Goal: Information Seeking & Learning: Find specific fact

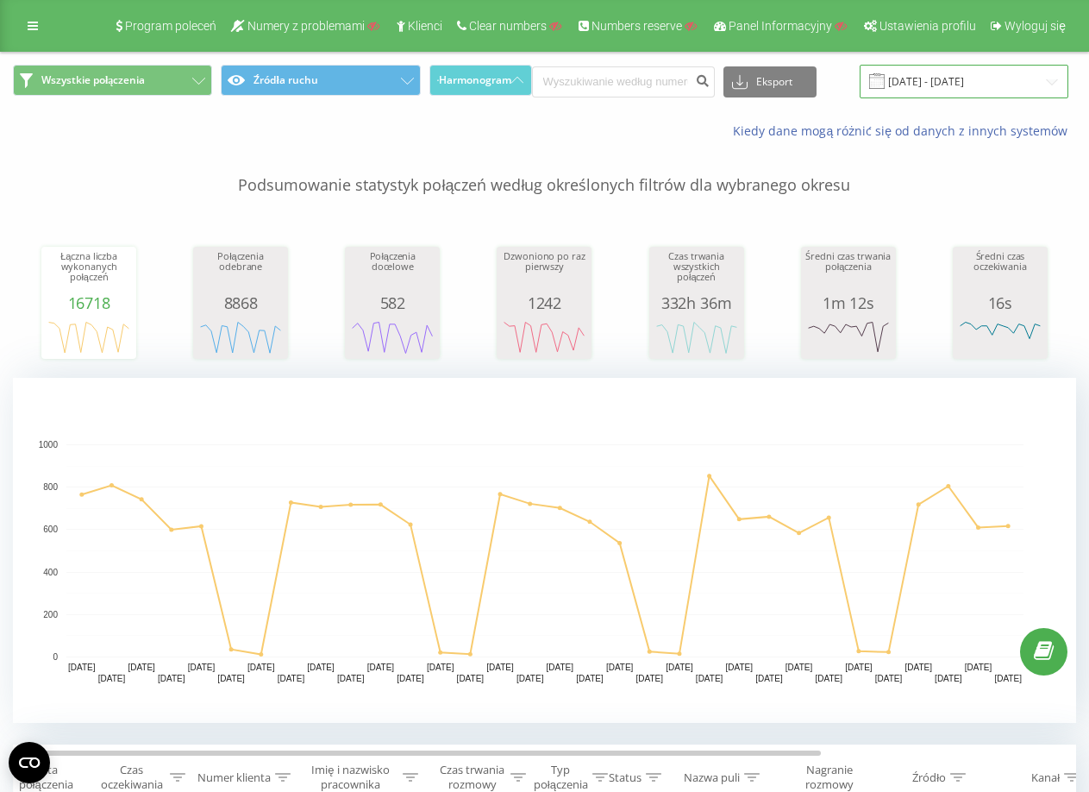
click at [920, 83] on input "13.01.2025 - 13.02.2025" at bounding box center [964, 82] width 209 height 34
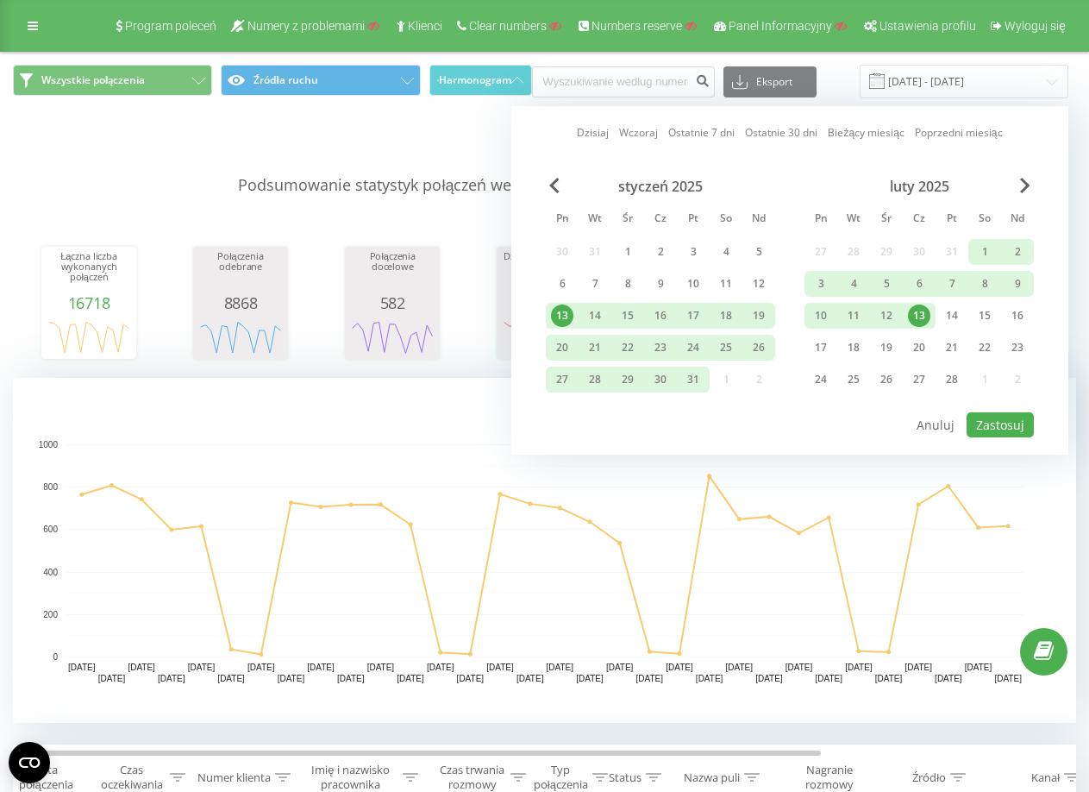
click at [591, 133] on link "Dzisiaj" at bounding box center [593, 132] width 32 height 16
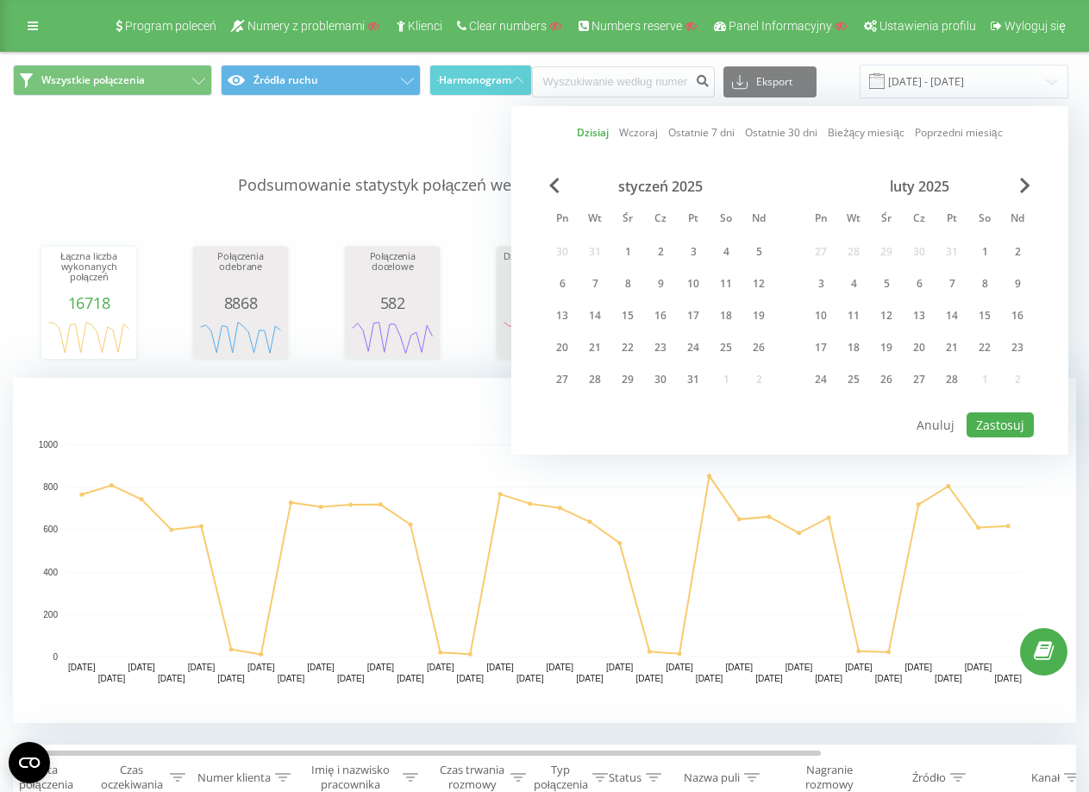
click at [602, 129] on link "Dzisiaj" at bounding box center [593, 132] width 32 height 16
click at [987, 414] on button "Zastosuj" at bounding box center [1000, 424] width 67 height 25
type input "21.08.2025 - 21.08.2025"
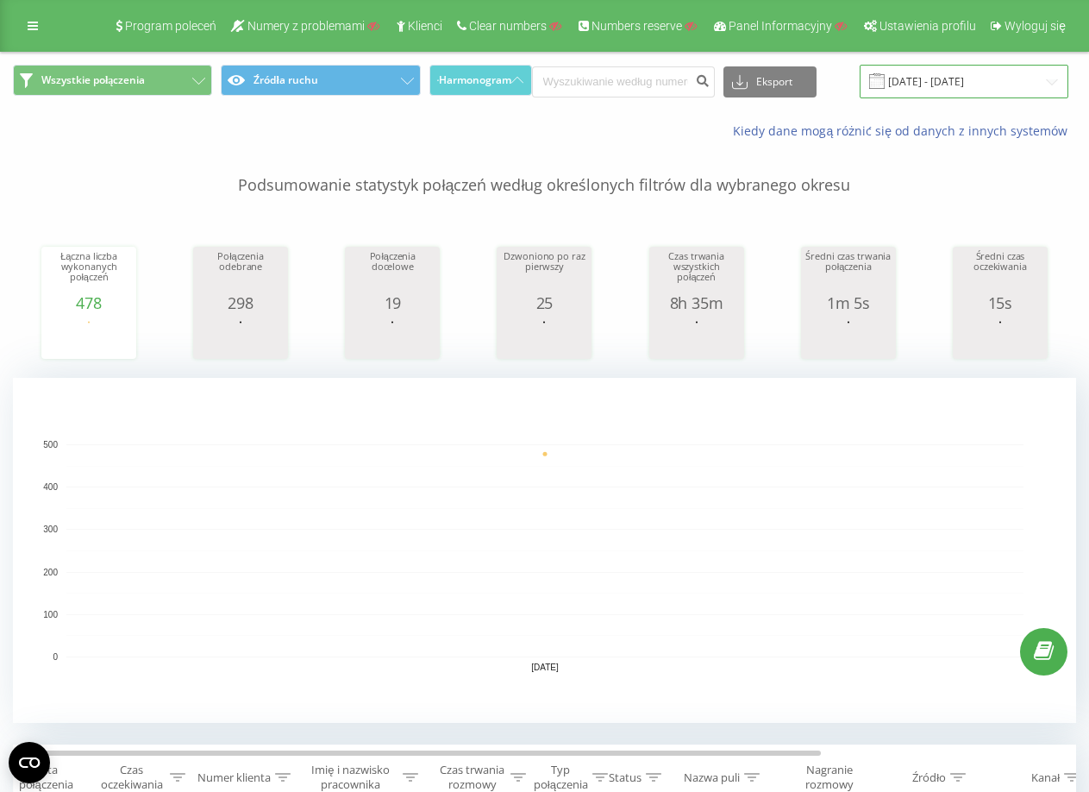
click at [924, 83] on input "[DATE] - [DATE]" at bounding box center [964, 82] width 209 height 34
click at [624, 94] on input at bounding box center [623, 81] width 183 height 31
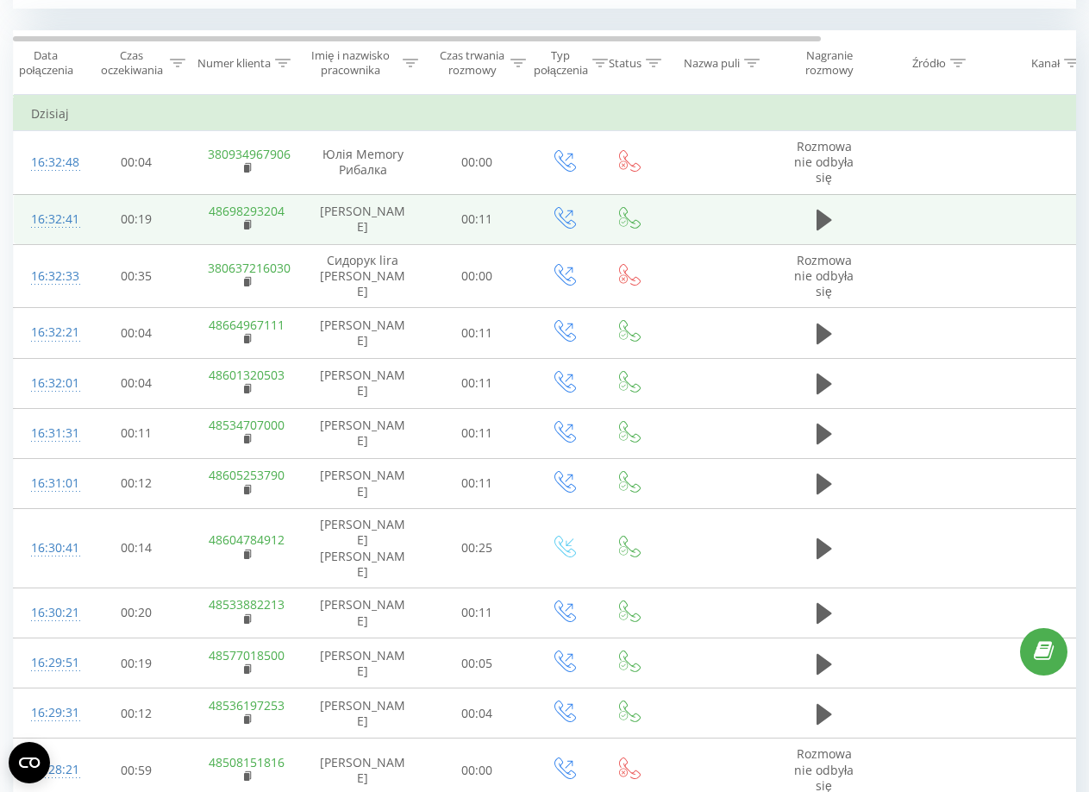
scroll to position [776, 0]
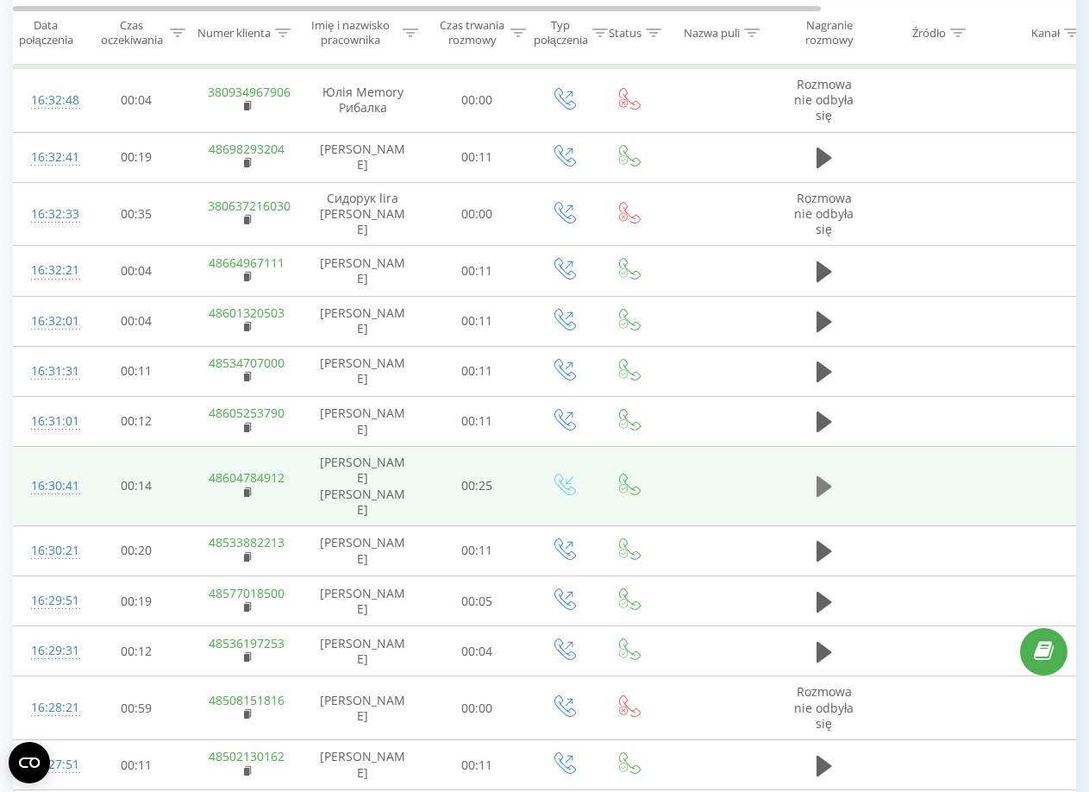
click at [819, 474] on icon at bounding box center [825, 486] width 16 height 24
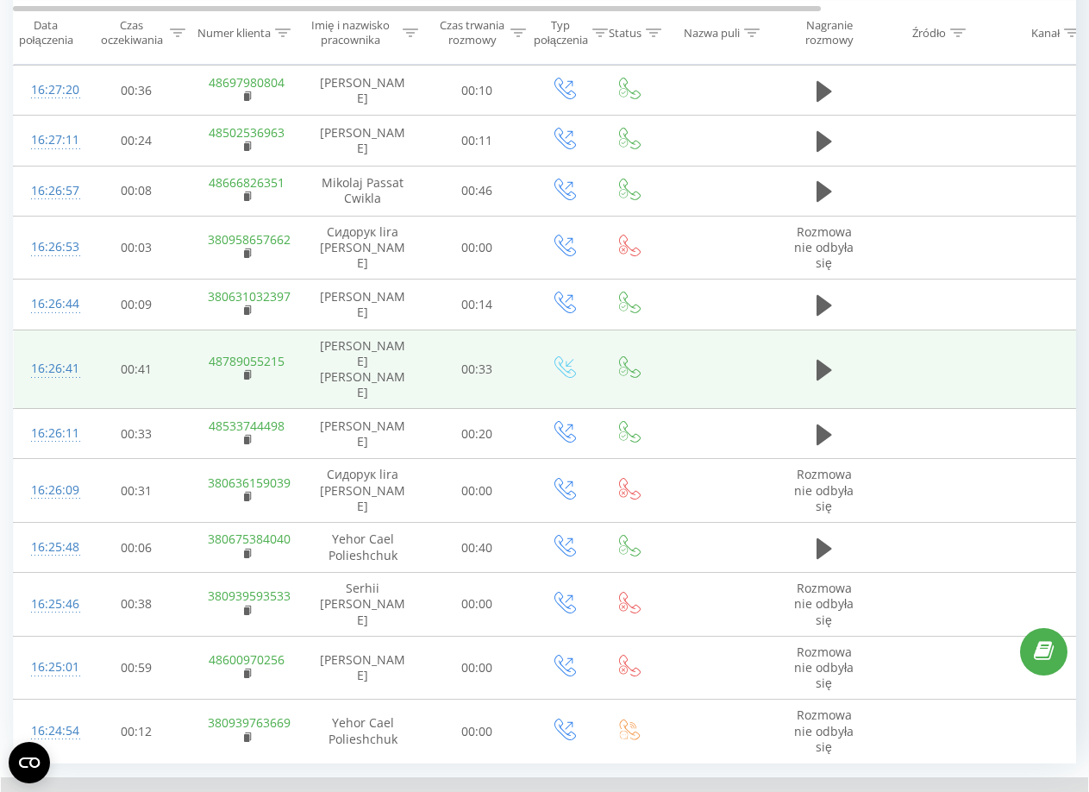
scroll to position [1532, 0]
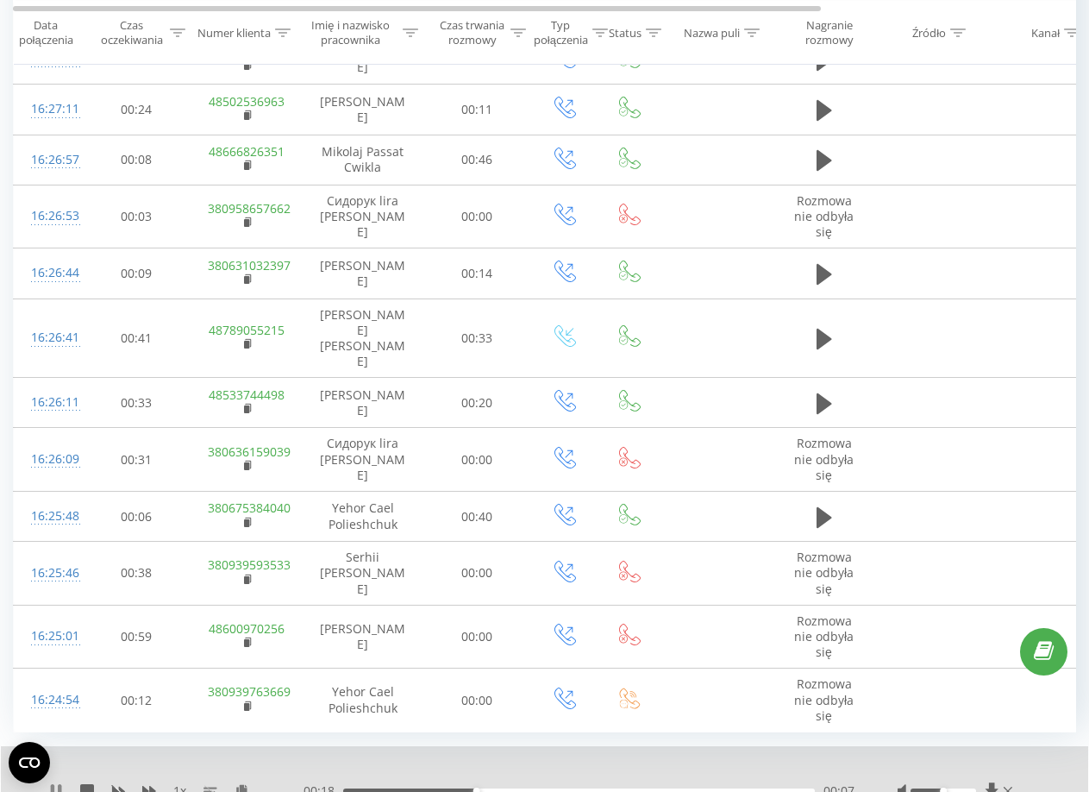
click at [59, 789] on icon at bounding box center [59, 791] width 3 height 14
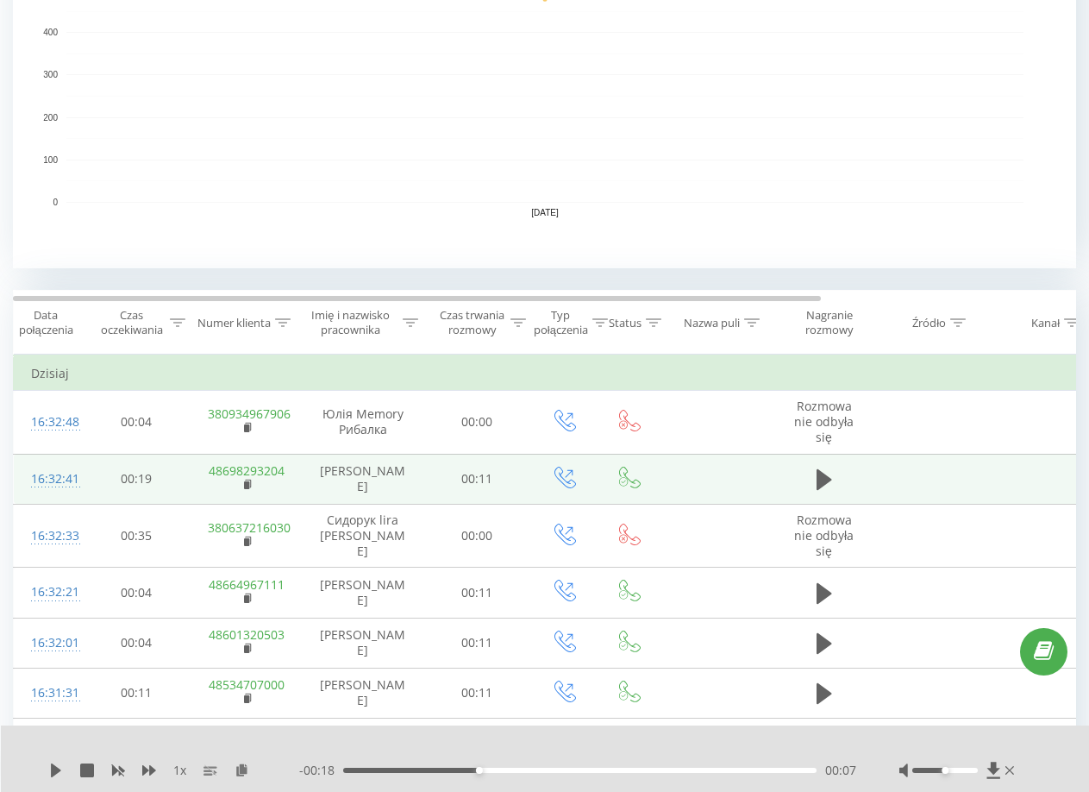
scroll to position [518, 0]
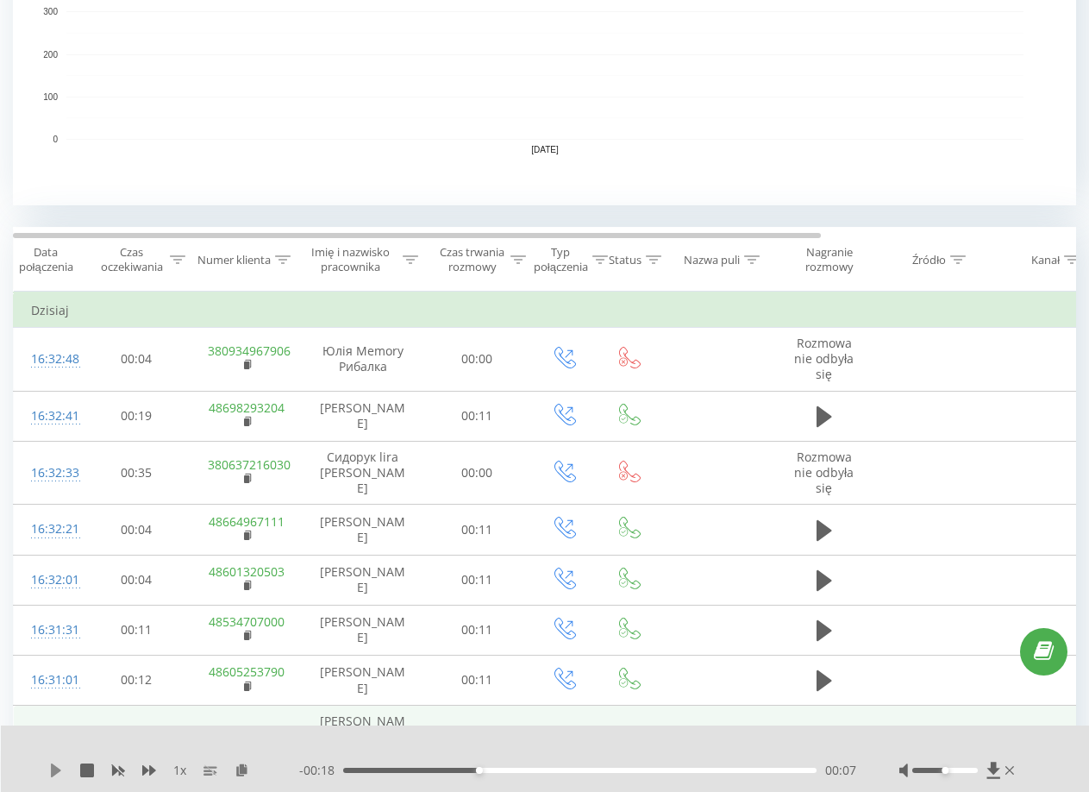
click at [54, 769] on icon at bounding box center [56, 770] width 10 height 14
click at [381, 254] on div "Imię i nazwisko pracownika" at bounding box center [351, 259] width 97 height 29
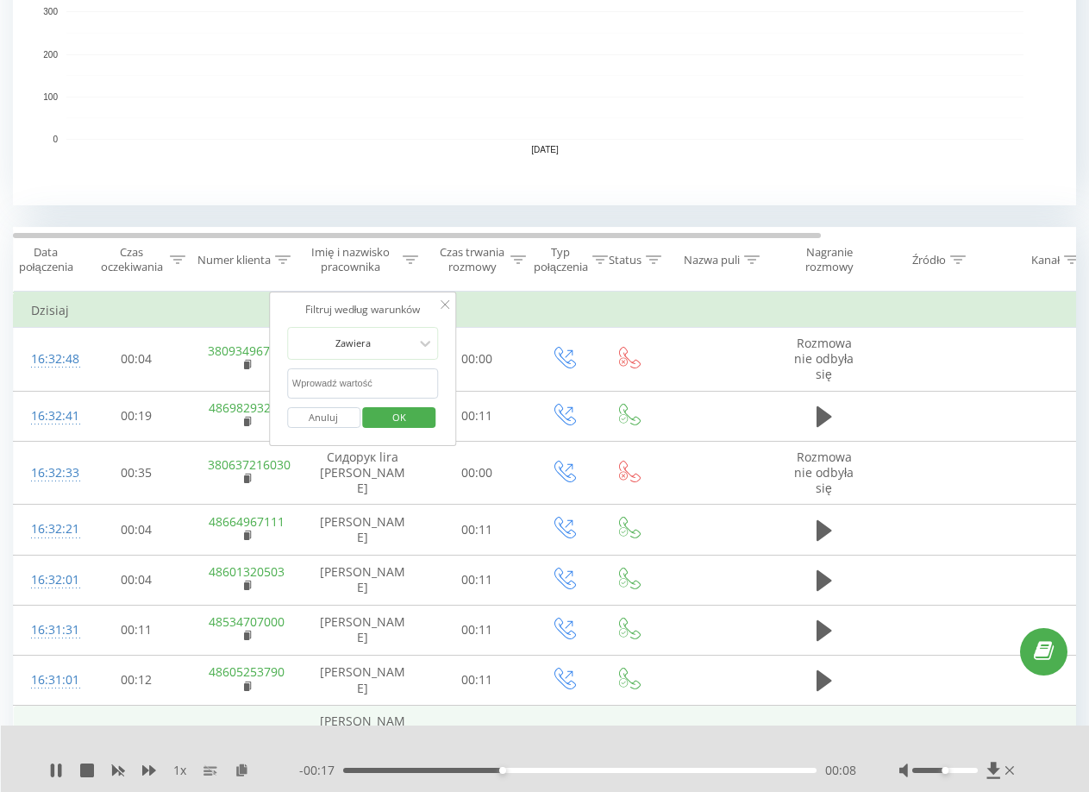
click at [372, 366] on form "Zawiera Anuluj OK" at bounding box center [363, 382] width 152 height 110
click at [372, 382] on input "text" at bounding box center [363, 383] width 152 height 30
click at [392, 382] on input "text" at bounding box center [363, 383] width 152 height 30
type input "cesna"
click button "OK" at bounding box center [399, 418] width 73 height 22
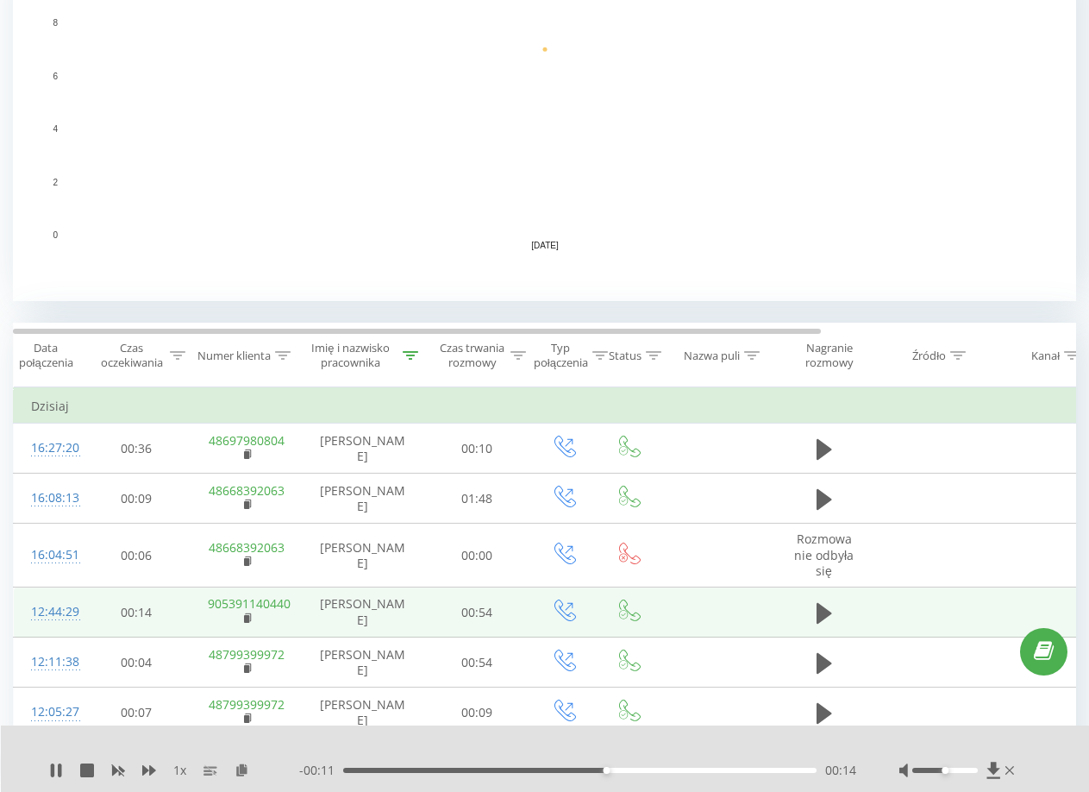
scroll to position [492, 0]
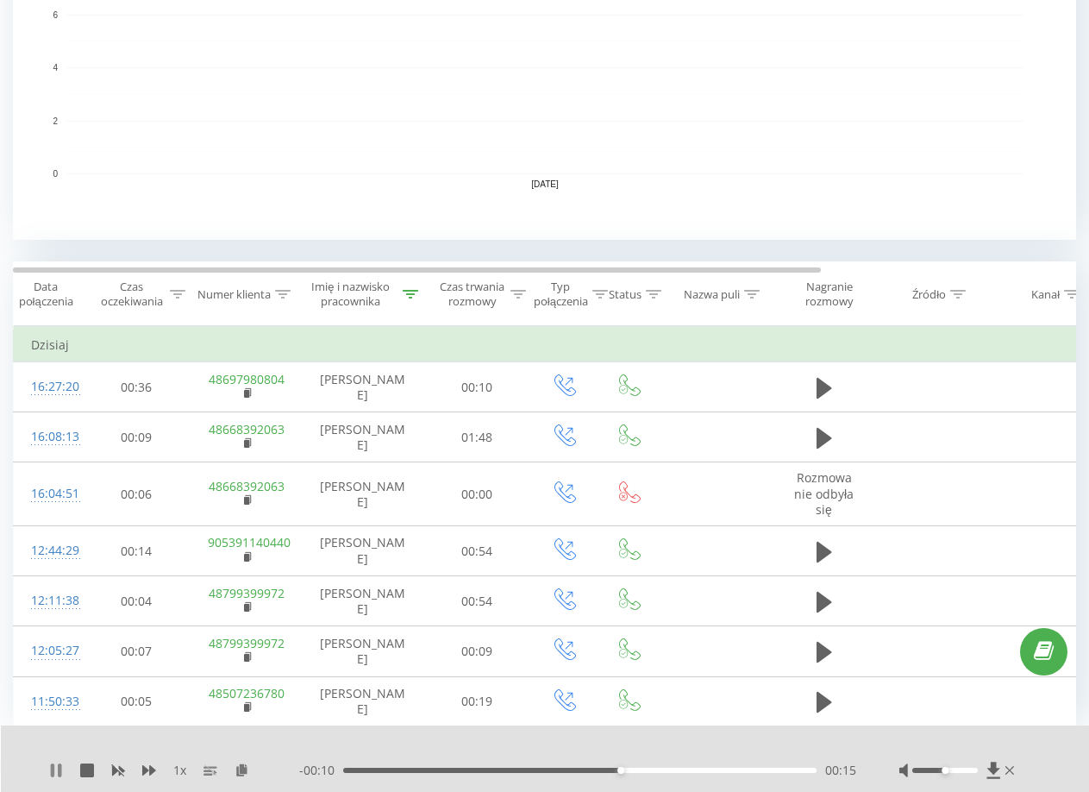
click at [60, 771] on icon at bounding box center [59, 770] width 3 height 14
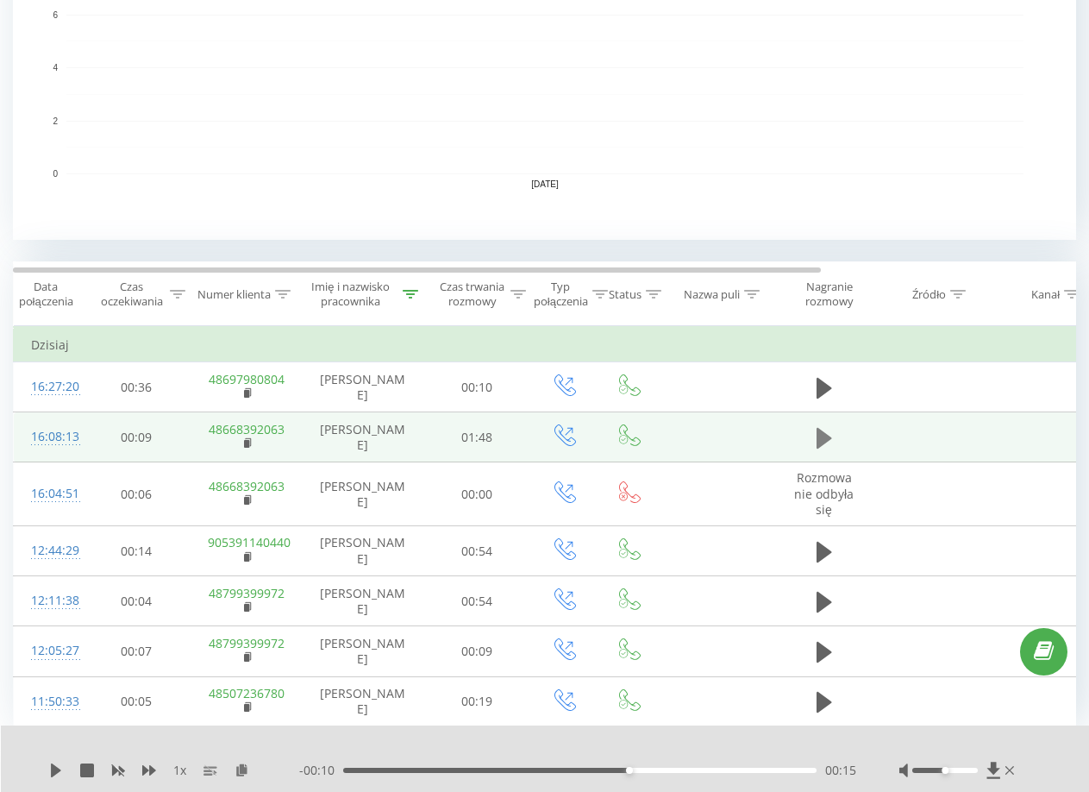
click at [827, 448] on icon at bounding box center [825, 438] width 16 height 21
click at [827, 448] on icon at bounding box center [828, 438] width 5 height 19
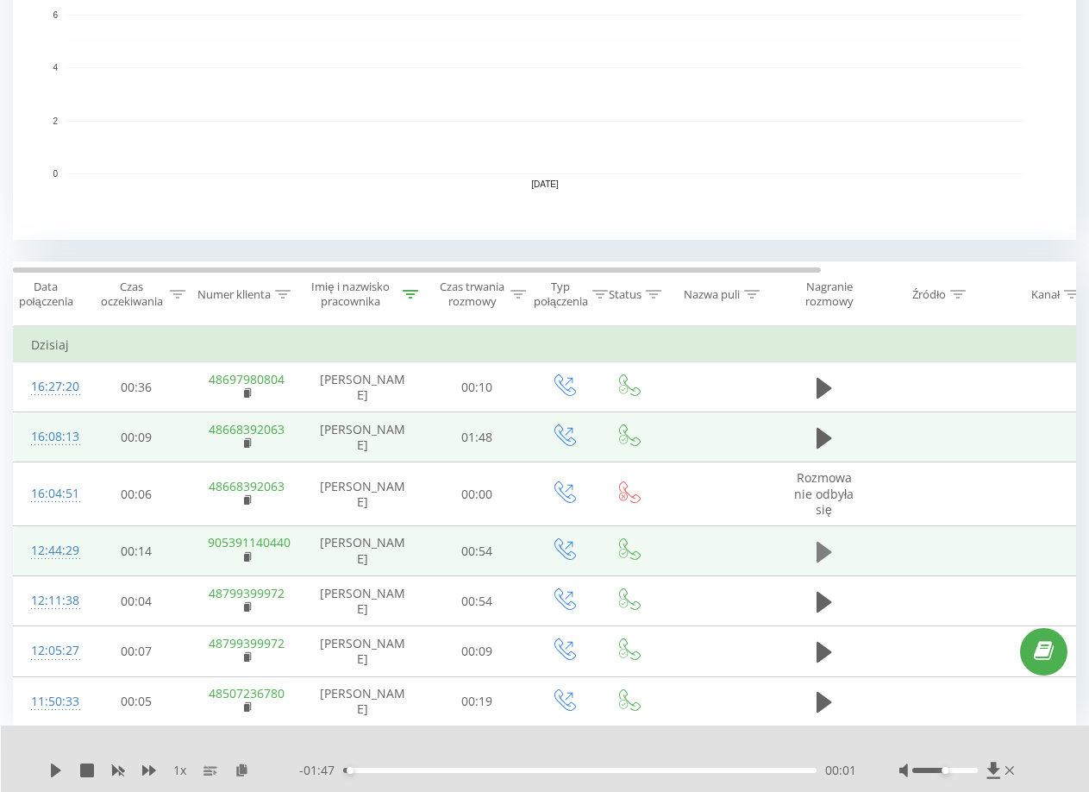
click at [814, 565] on button at bounding box center [825, 552] width 26 height 26
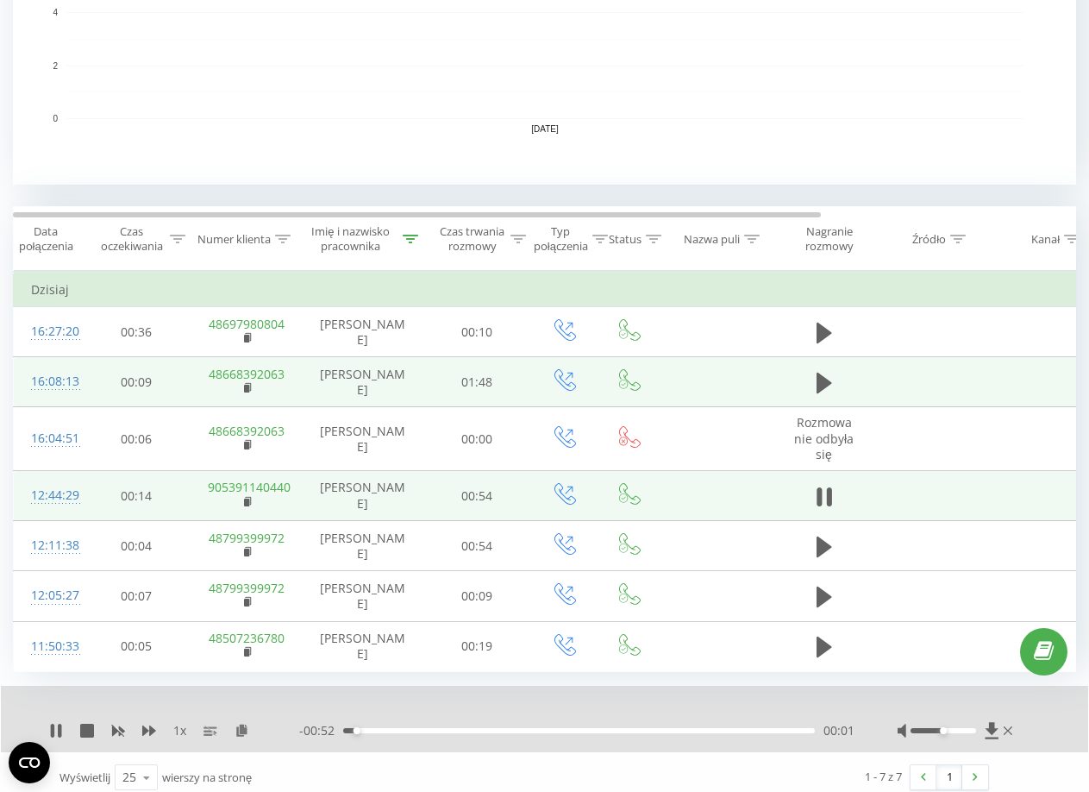
scroll to position [562, 0]
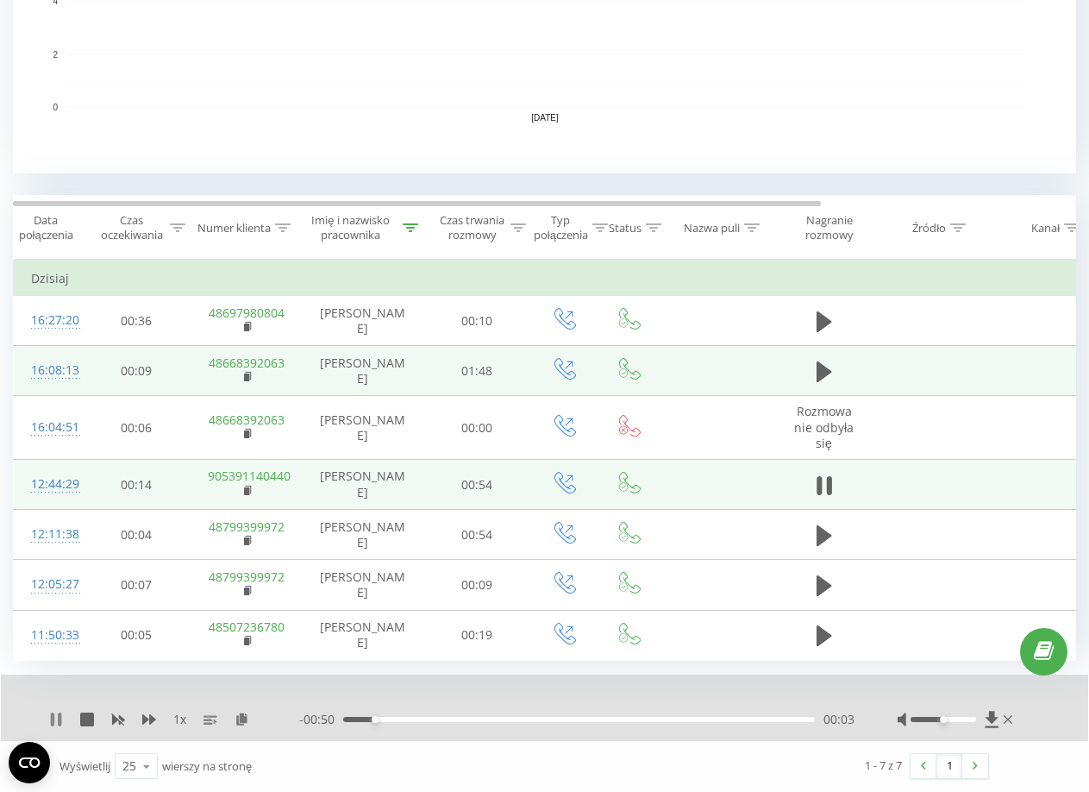
click at [60, 726] on icon at bounding box center [59, 719] width 3 height 14
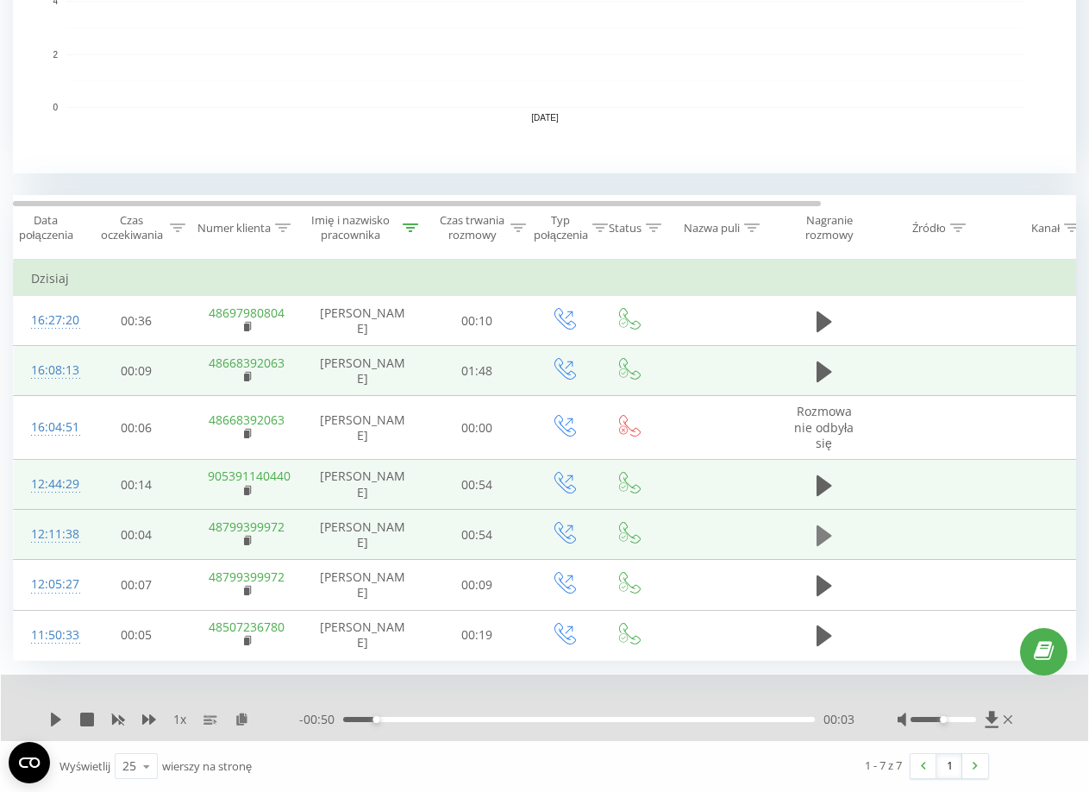
click at [818, 546] on icon at bounding box center [825, 535] width 16 height 21
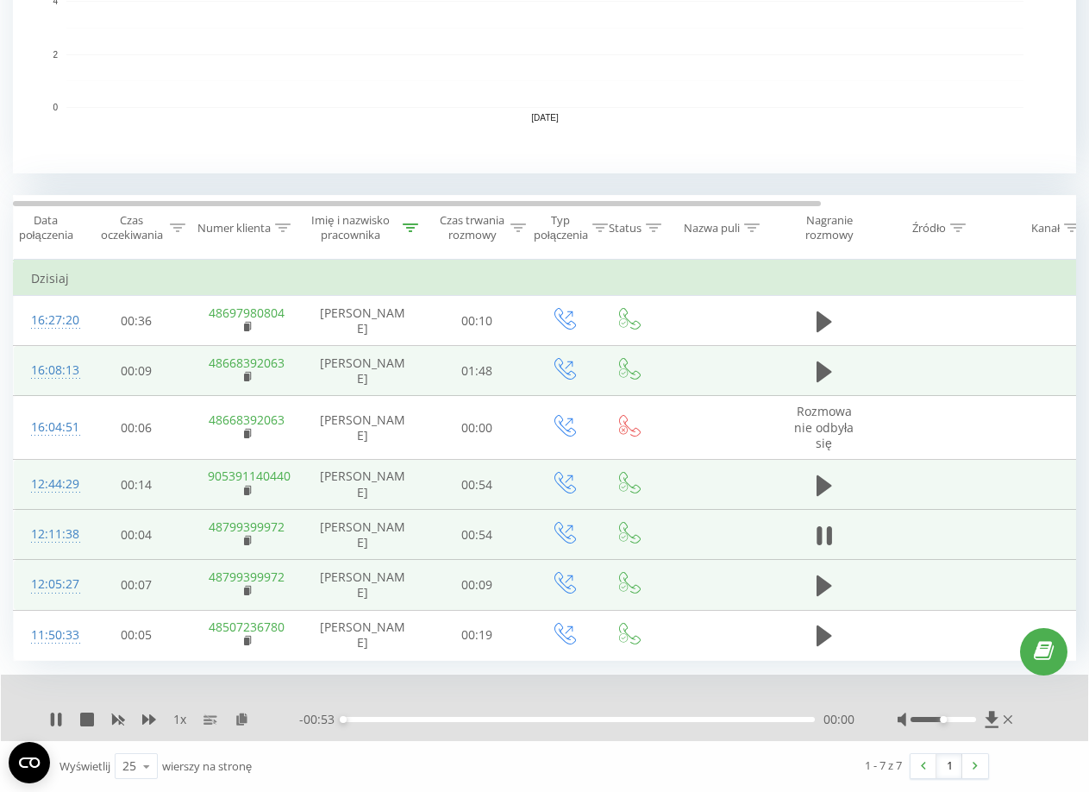
scroll to position [629, 0]
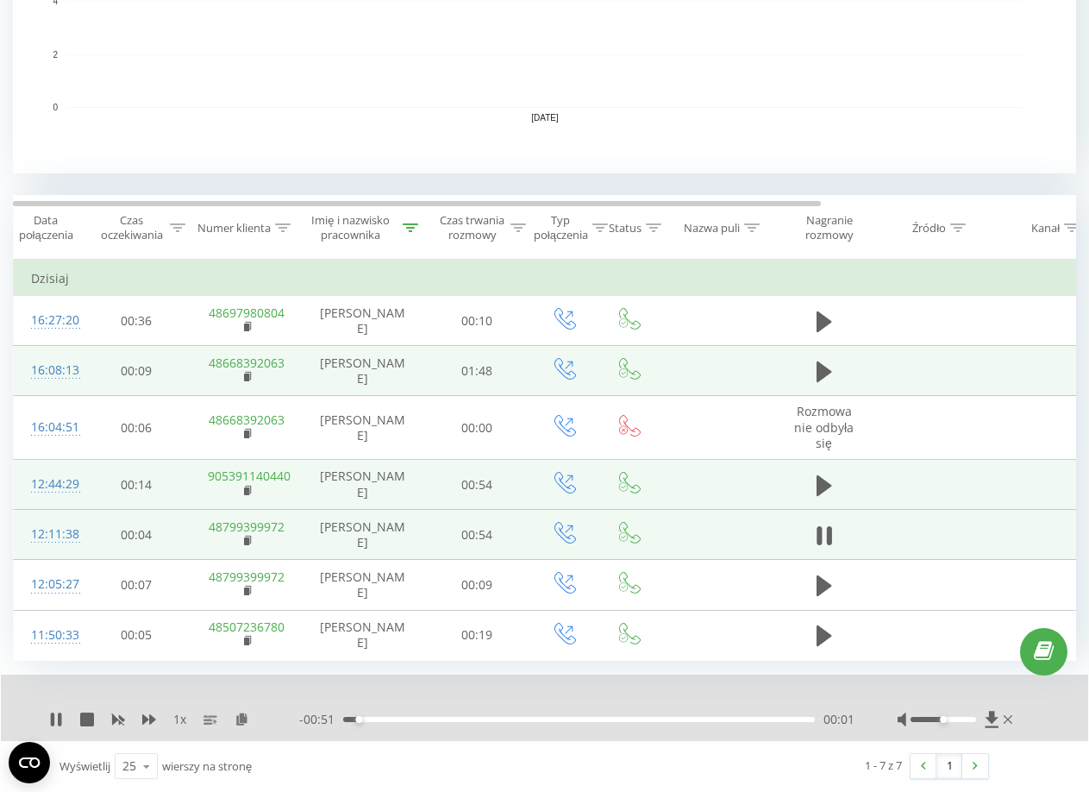
click at [442, 718] on div "00:01" at bounding box center [579, 719] width 472 height 5
click at [619, 720] on div "00:11" at bounding box center [579, 719] width 472 height 5
click at [658, 720] on div "00:31" at bounding box center [579, 719] width 472 height 5
click at [756, 713] on div "- 00:17 00:36 00:36" at bounding box center [576, 719] width 555 height 17
click at [685, 723] on div "- 00:17 00:36 00:36" at bounding box center [576, 719] width 555 height 17
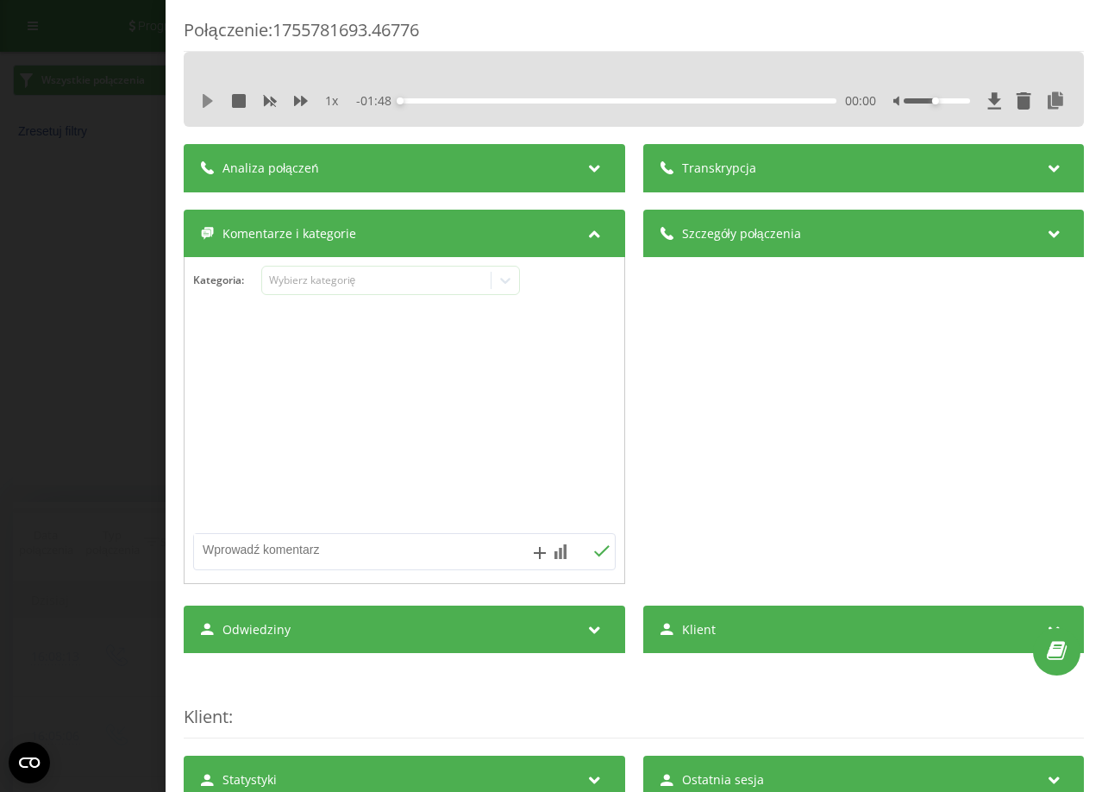
click at [204, 102] on icon at bounding box center [208, 101] width 10 height 14
click at [935, 105] on div at bounding box center [980, 100] width 173 height 17
click at [935, 104] on div at bounding box center [980, 100] width 173 height 17
click at [936, 101] on div at bounding box center [937, 100] width 66 height 5
click at [945, 101] on div "Accessibility label" at bounding box center [948, 100] width 7 height 7
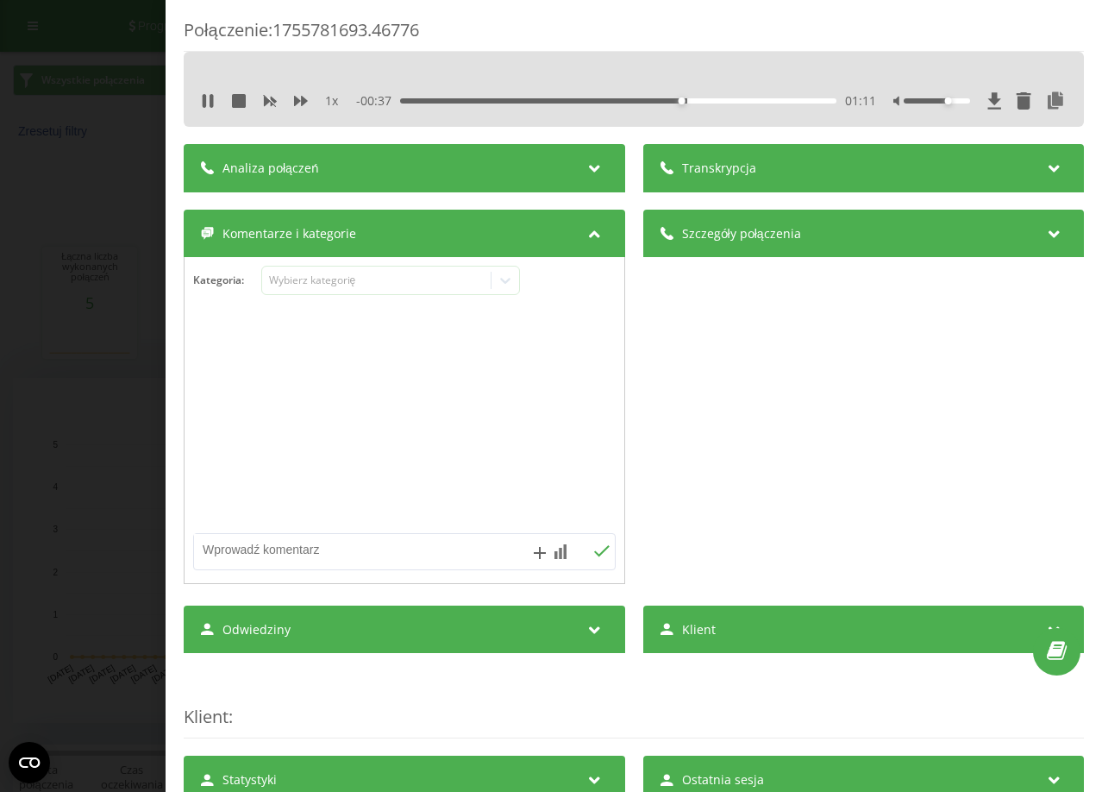
click at [567, 105] on div "- 00:37 01:11 01:11" at bounding box center [616, 100] width 520 height 17
click at [589, 95] on div "- 00:36 01:11 01:11" at bounding box center [616, 100] width 520 height 17
click at [587, 99] on div "01:12" at bounding box center [618, 100] width 436 height 5
click at [550, 99] on div "00:38" at bounding box center [618, 100] width 436 height 5
click at [516, 99] on div "00:41" at bounding box center [618, 100] width 436 height 5
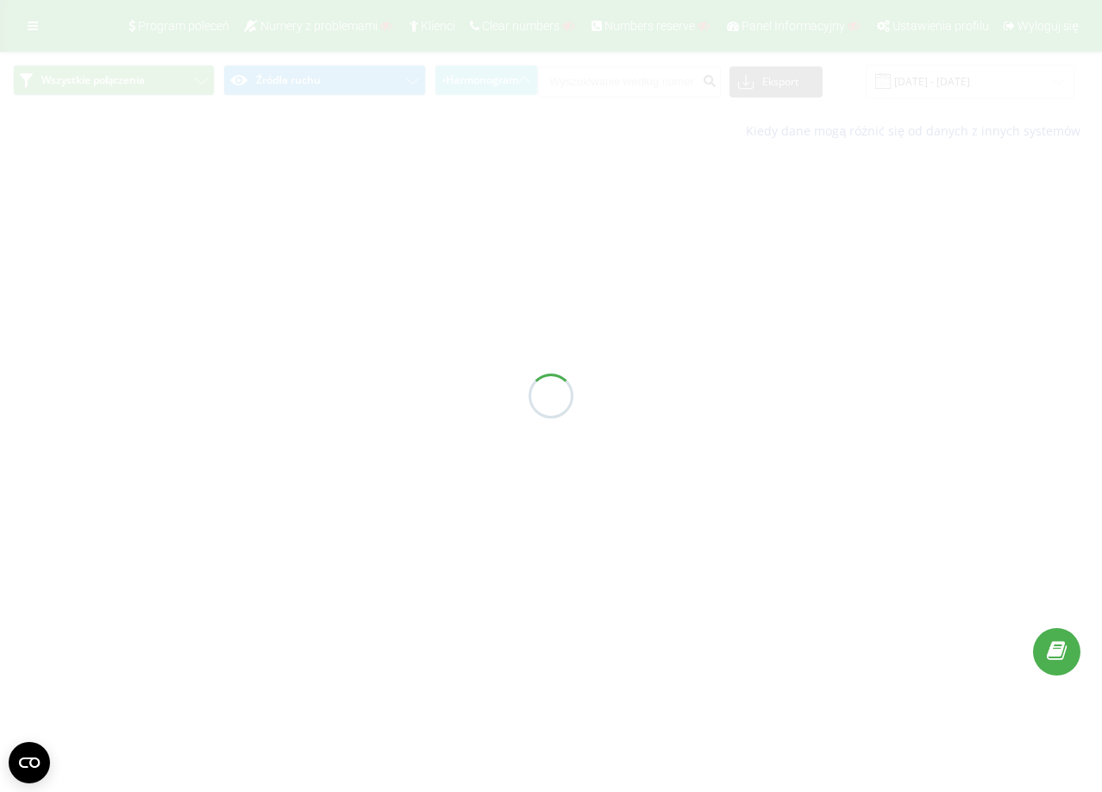
click at [624, 84] on div at bounding box center [551, 396] width 1102 height 792
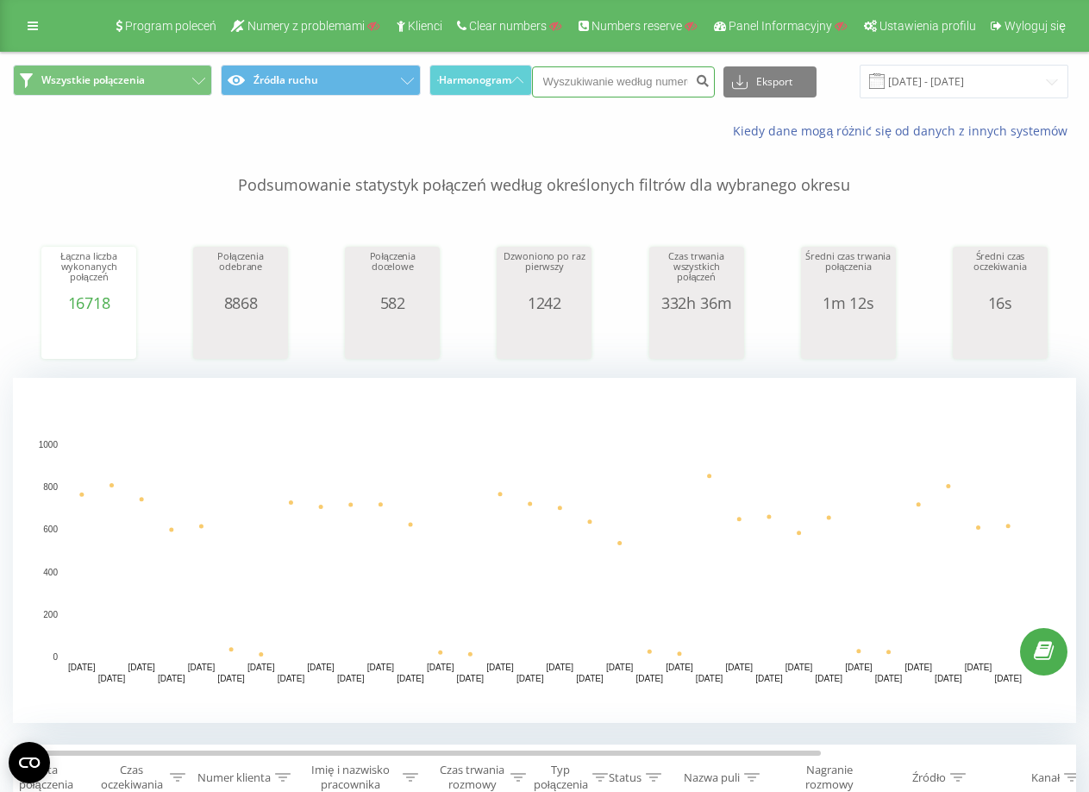
click at [624, 84] on input at bounding box center [623, 81] width 183 height 31
paste input "48572473537"
type input "48572473537"
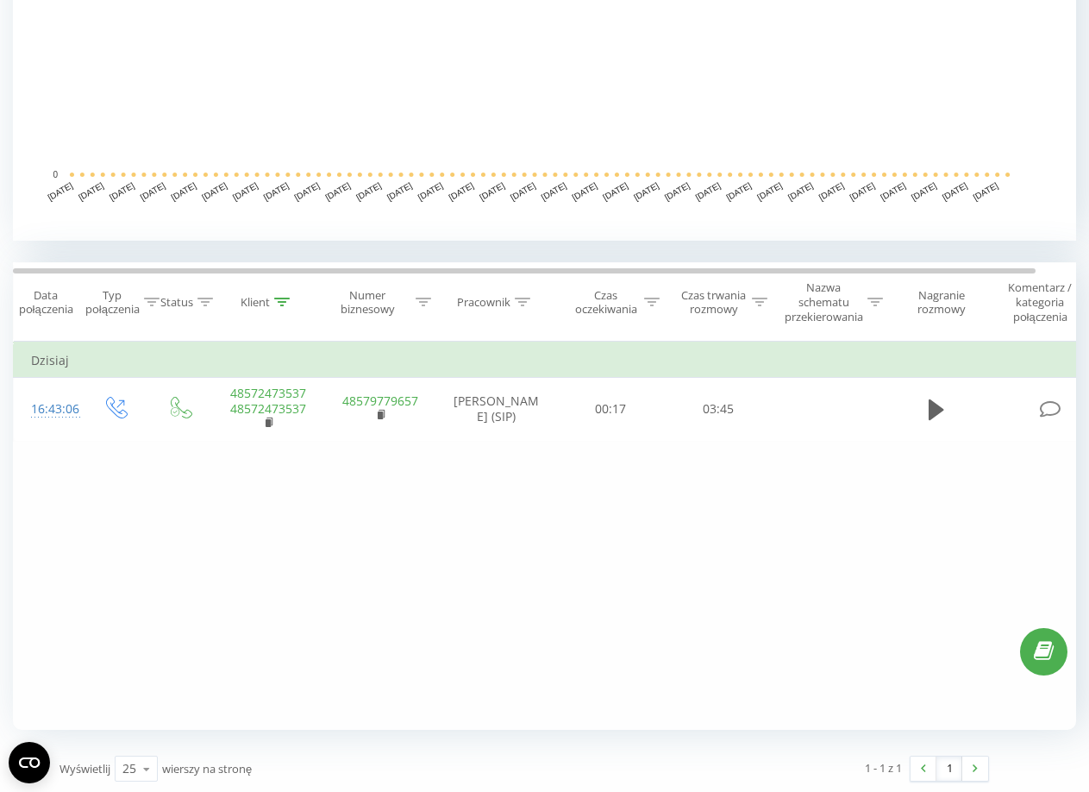
scroll to position [485, 0]
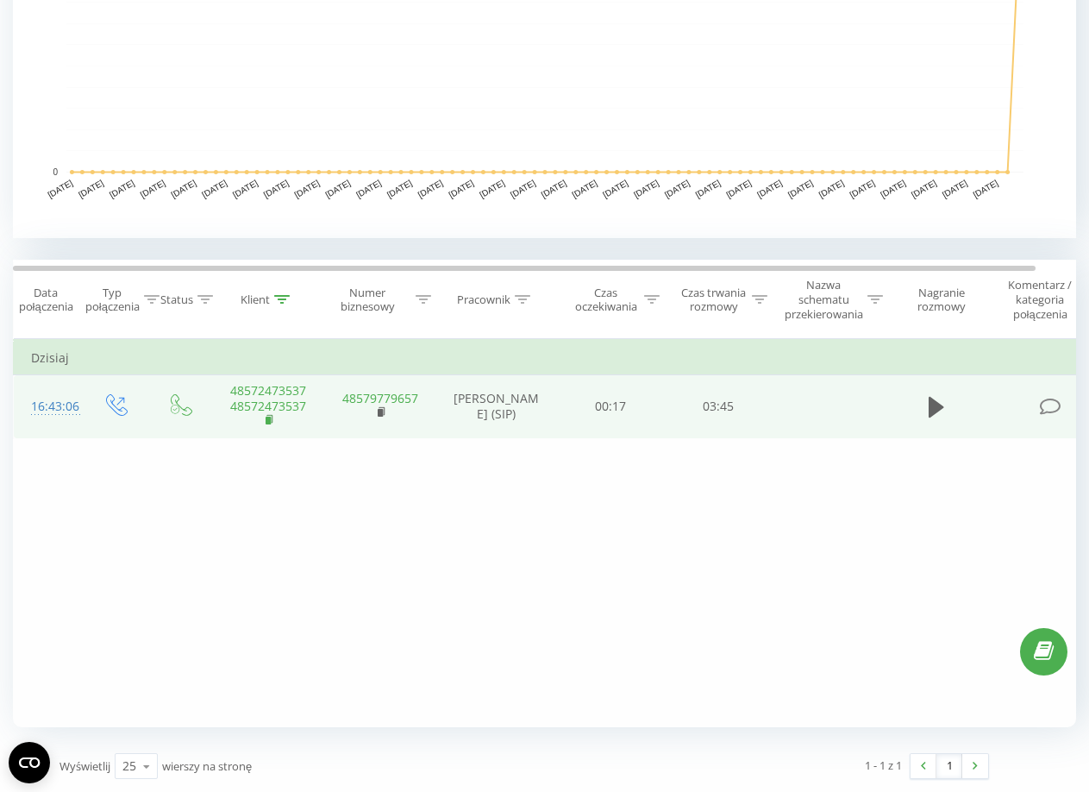
click at [271, 418] on icon at bounding box center [270, 420] width 9 height 12
click at [942, 386] on td at bounding box center [937, 407] width 104 height 64
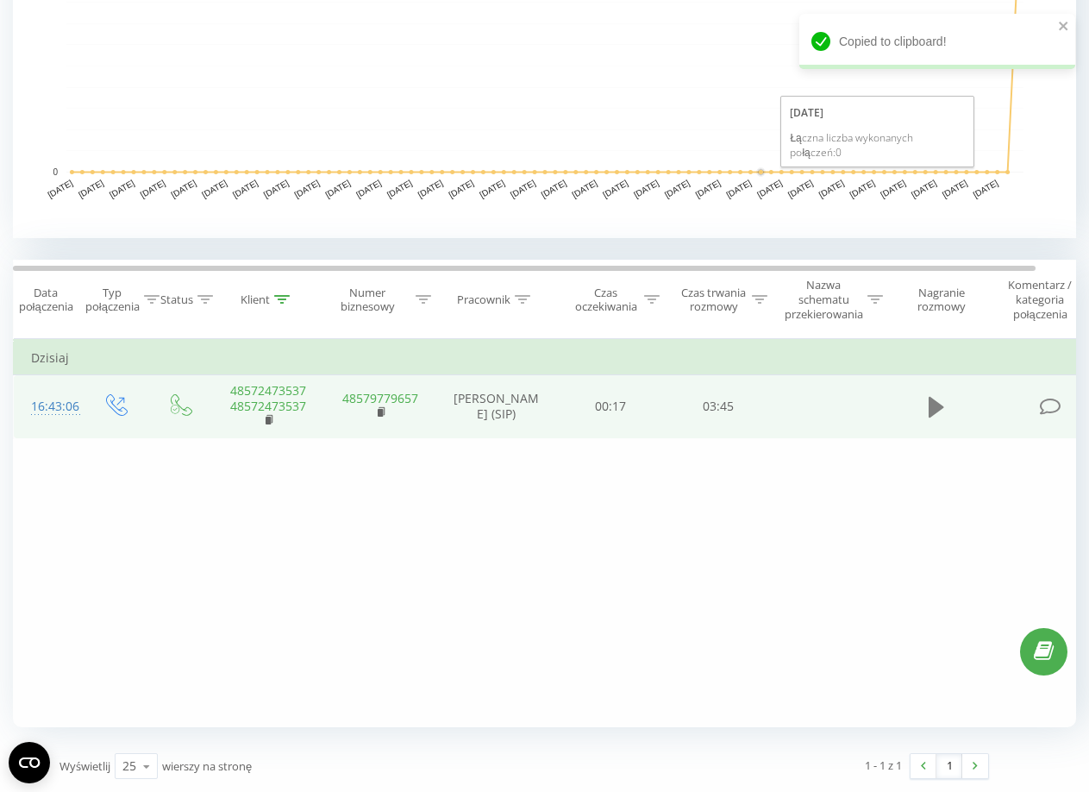
click at [948, 405] on button at bounding box center [937, 407] width 26 height 26
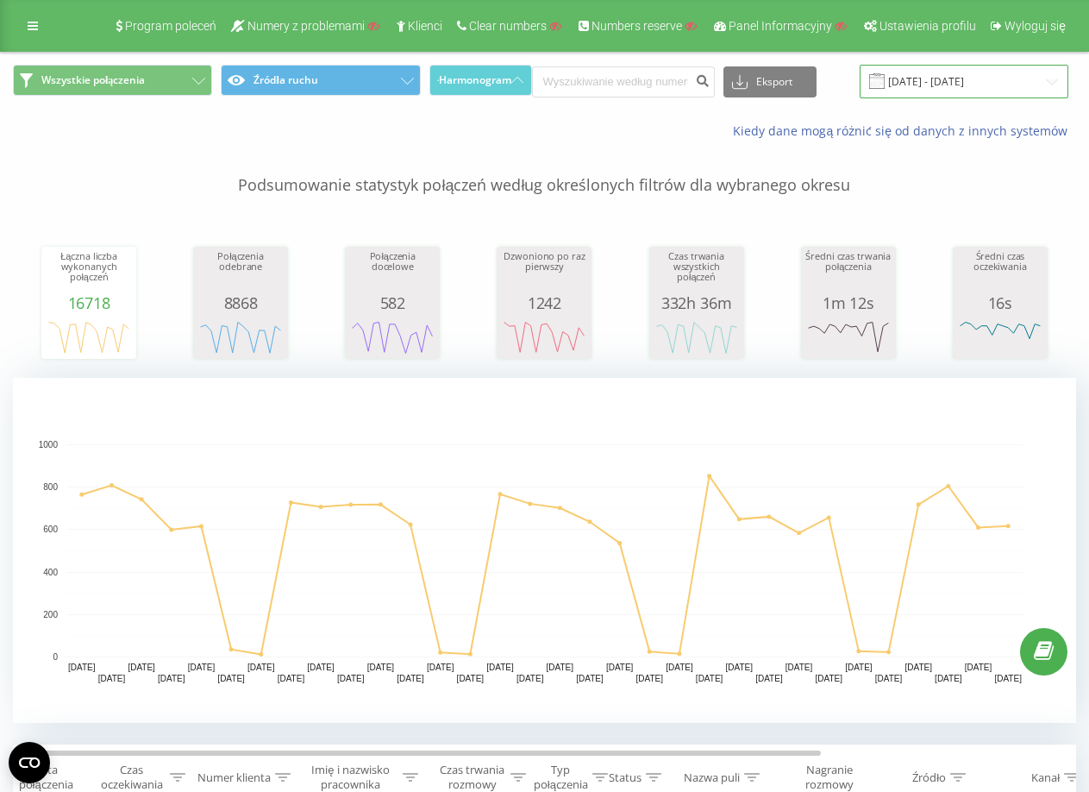
click at [938, 88] on input "[DATE] - [DATE]" at bounding box center [964, 82] width 209 height 34
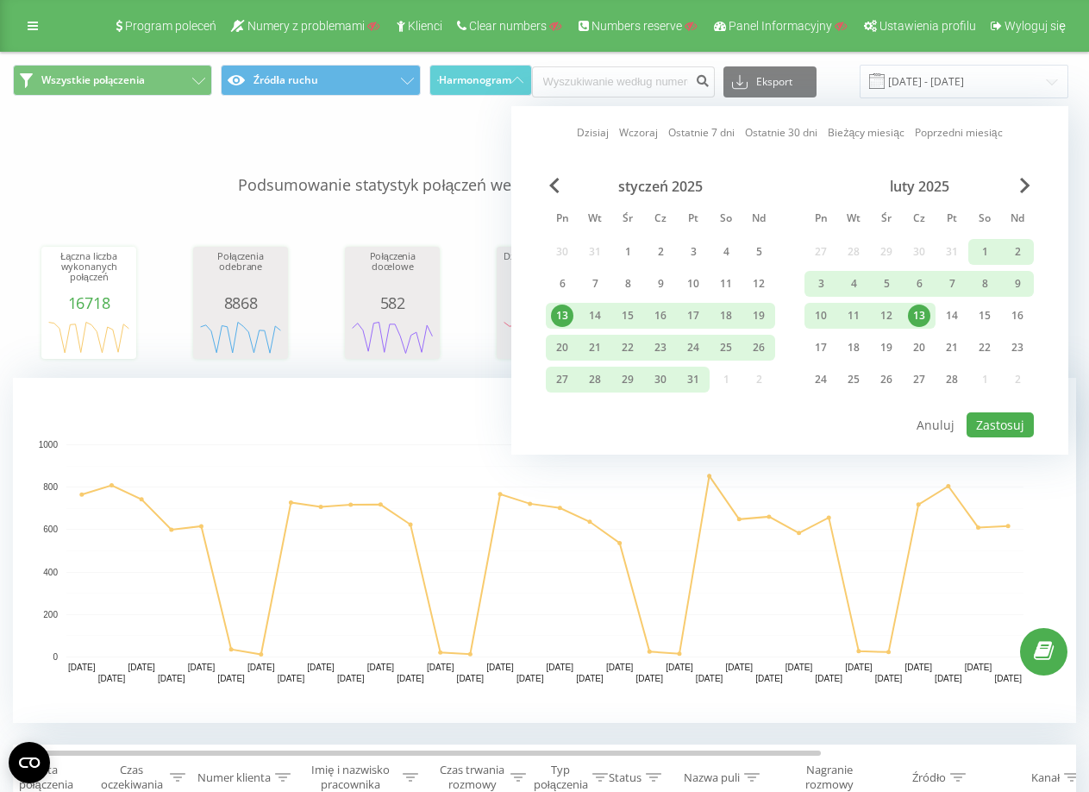
click at [579, 135] on link "Dzisiaj" at bounding box center [593, 132] width 32 height 16
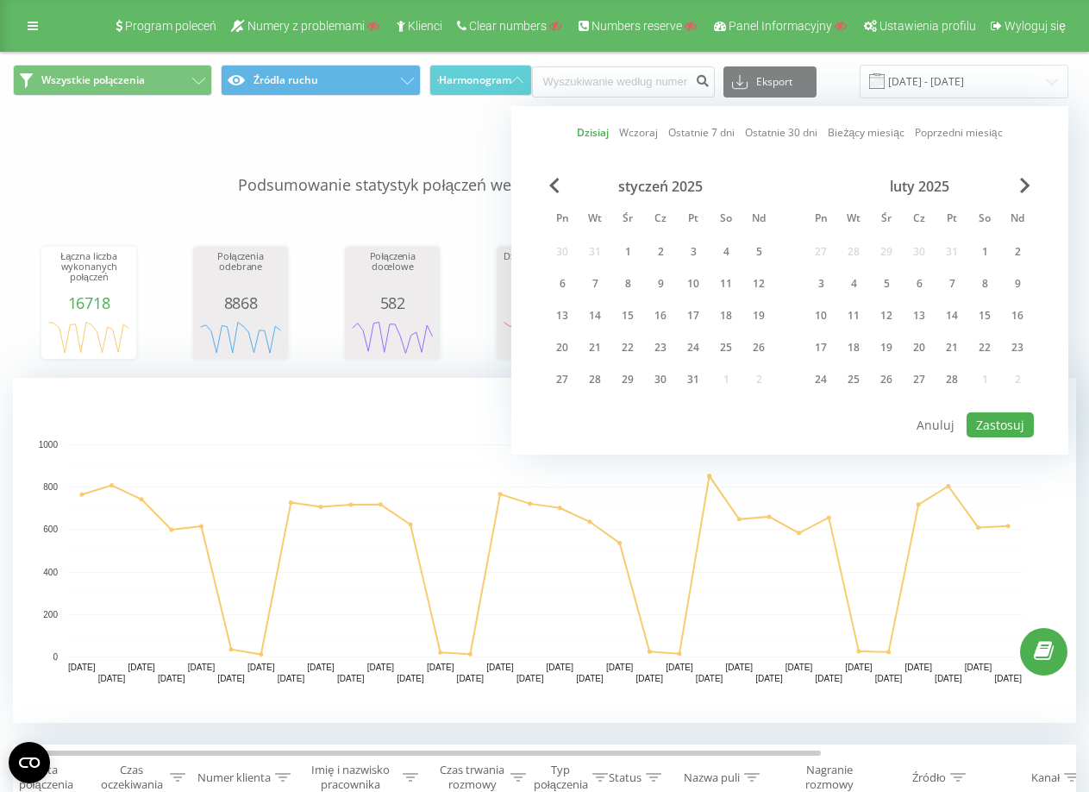
click at [1004, 410] on div "styczeń 2025 Pn Wt Śr Cz Pt So Nd 30 31 1 2 3 4 5 6 7 8 9 10 11 12 13 14 15 16 …" at bounding box center [790, 294] width 488 height 233
click at [1000, 434] on button "Zastosuj" at bounding box center [1000, 424] width 67 height 25
type input "[DATE] - [DATE]"
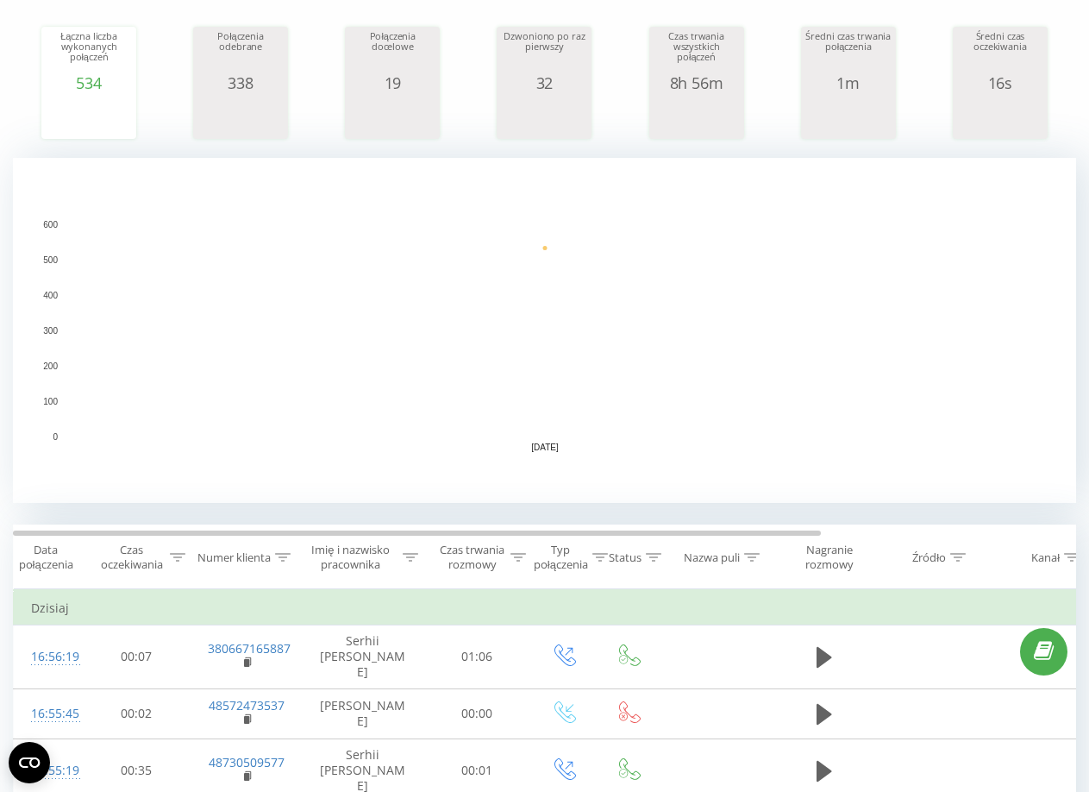
scroll to position [345, 0]
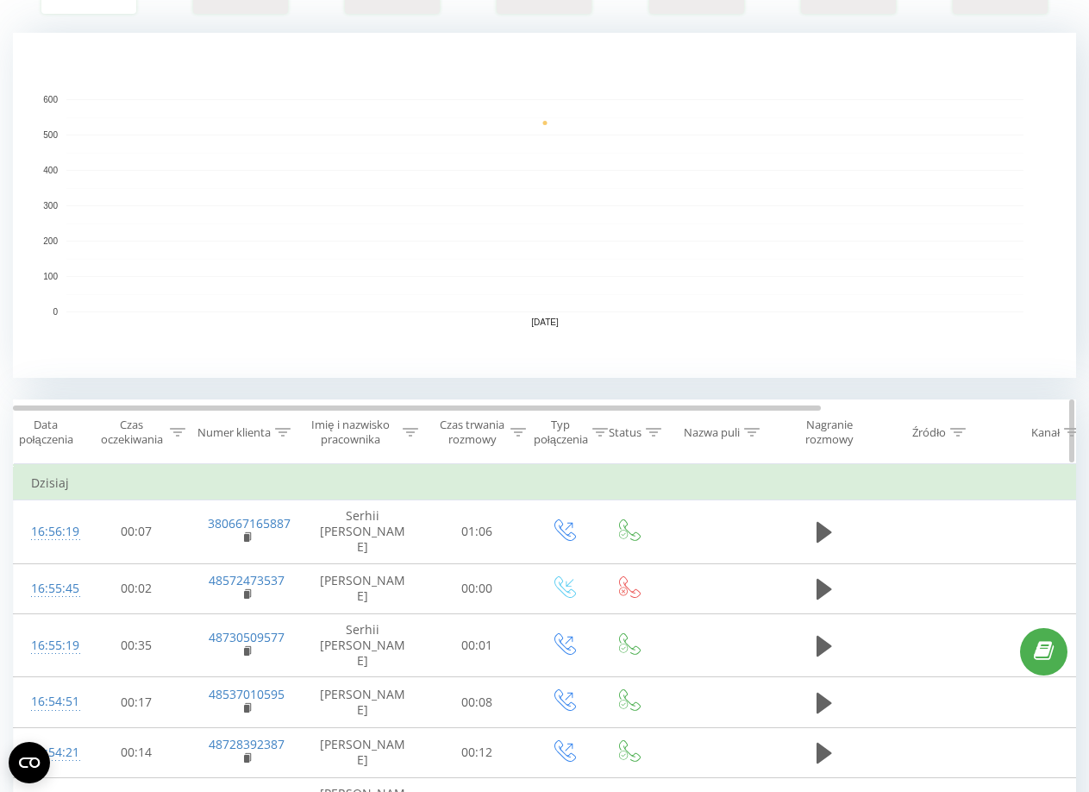
click at [374, 424] on div "Imię i nazwisko pracownika" at bounding box center [351, 431] width 97 height 29
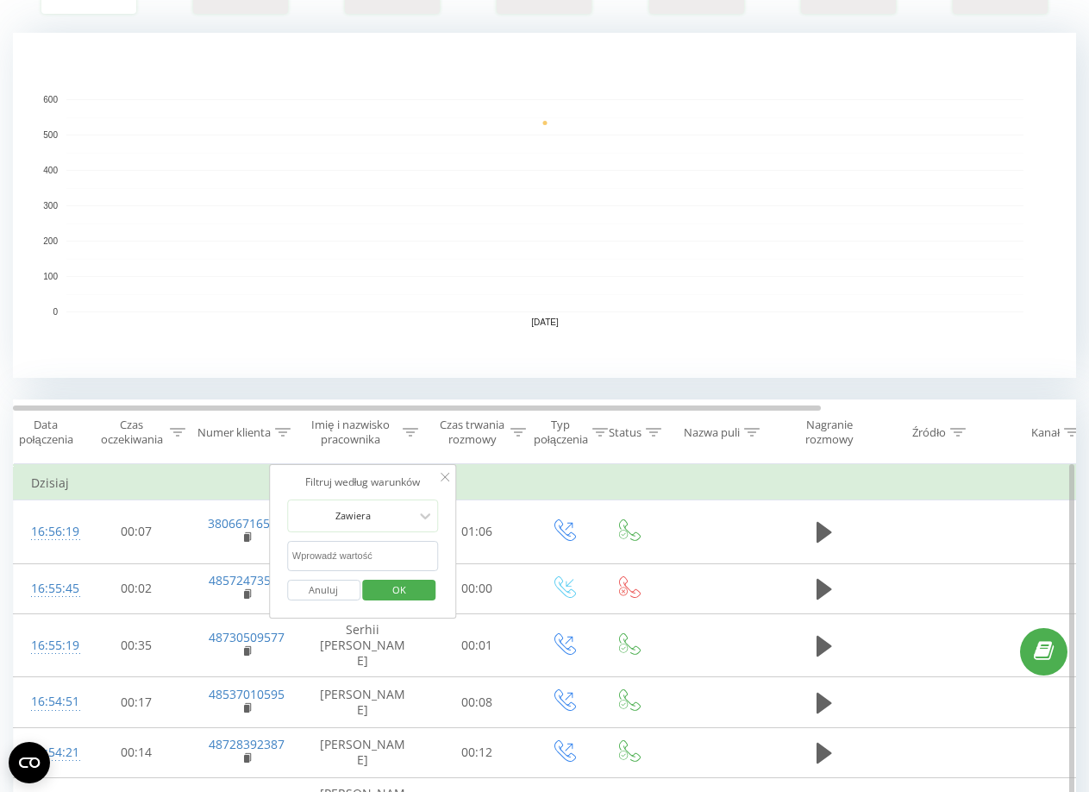
click at [382, 563] on input "text" at bounding box center [363, 556] width 152 height 30
type input "cesna"
click button "OK" at bounding box center [399, 591] width 73 height 22
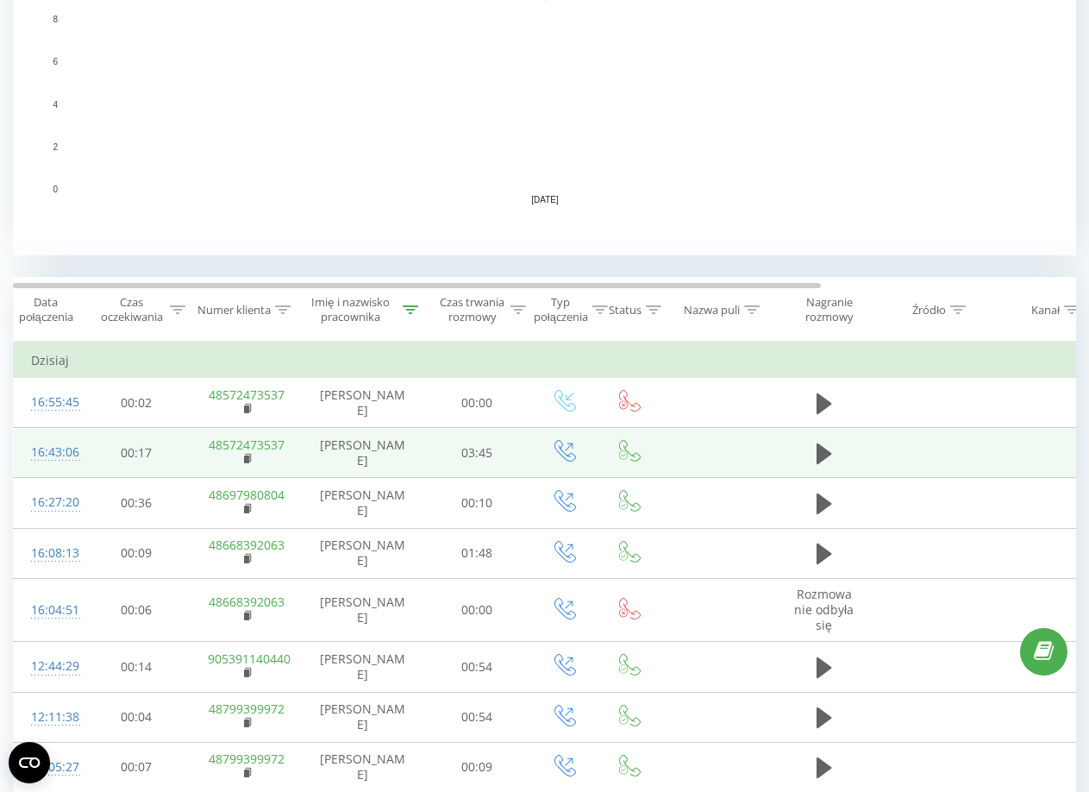
scroll to position [518, 0]
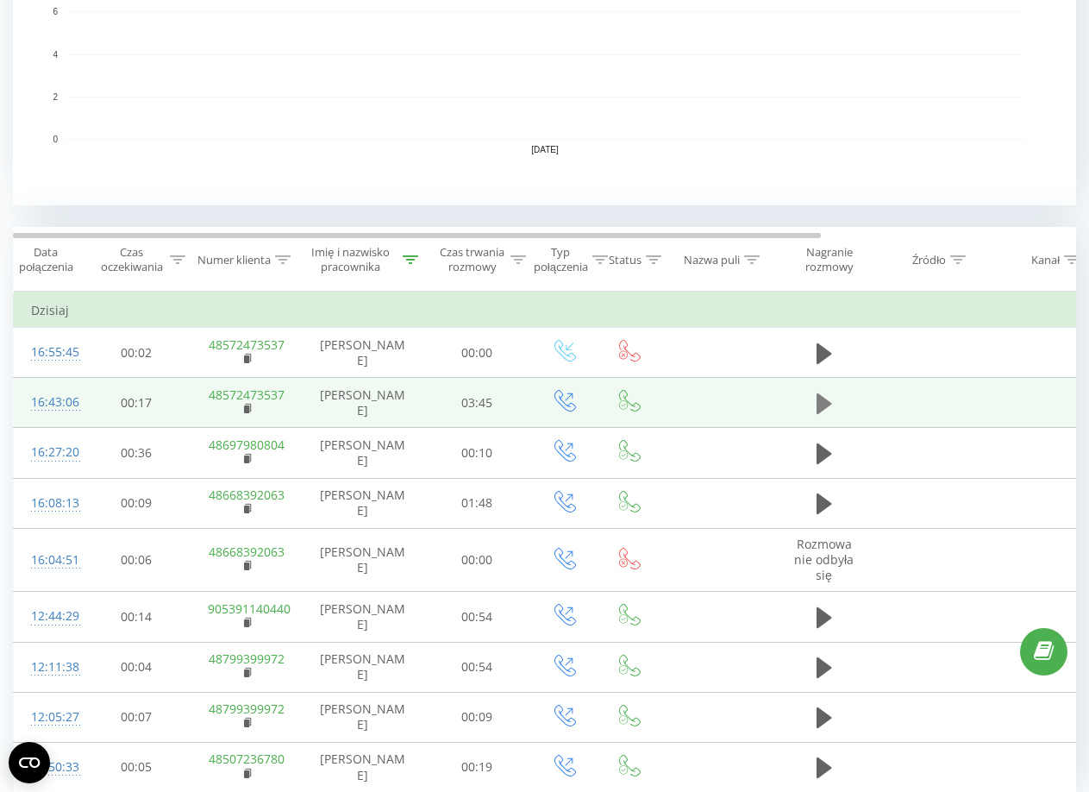
click at [819, 414] on icon at bounding box center [825, 403] width 16 height 21
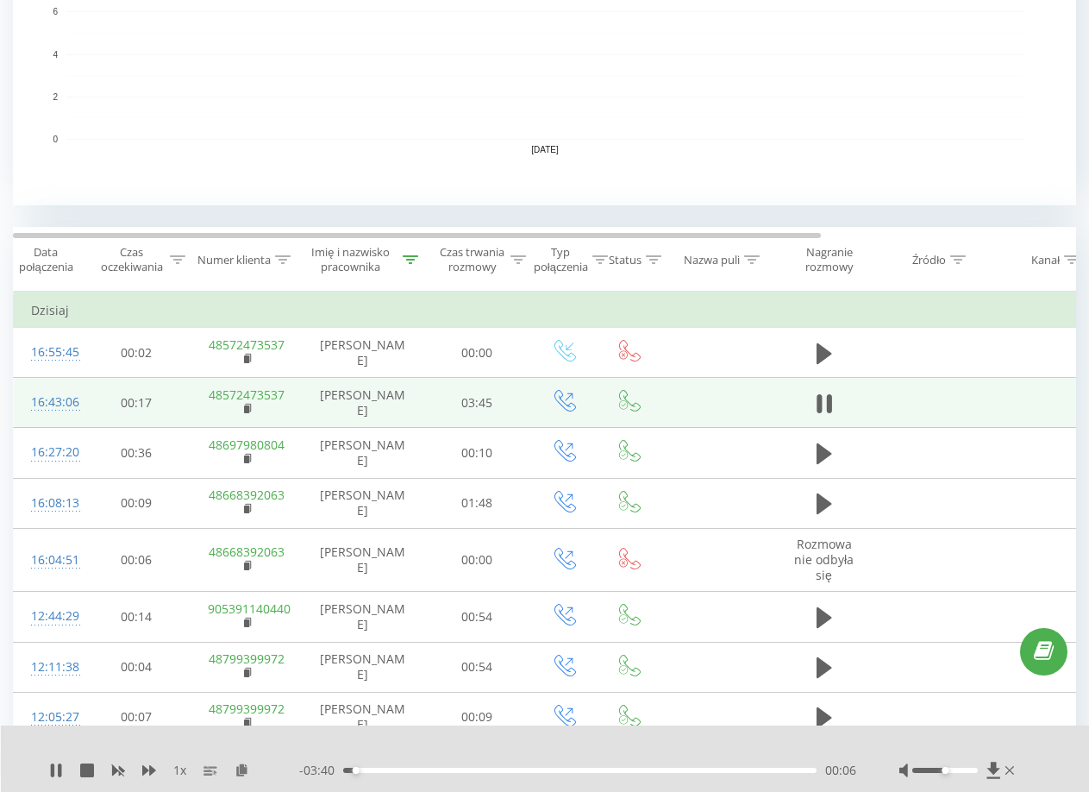
drag, startPoint x: 56, startPoint y: 774, endPoint x: 9, endPoint y: 772, distance: 47.5
click at [56, 774] on icon at bounding box center [56, 770] width 14 height 14
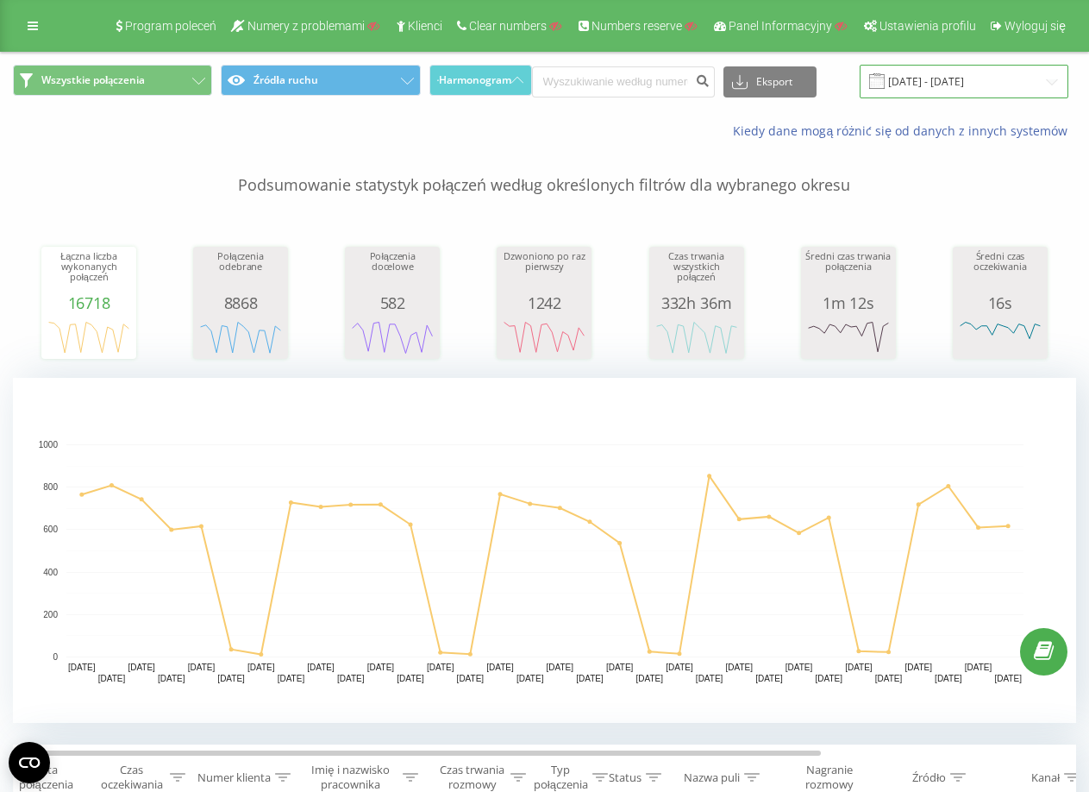
click at [925, 83] on input "[DATE] - [DATE]" at bounding box center [964, 82] width 209 height 34
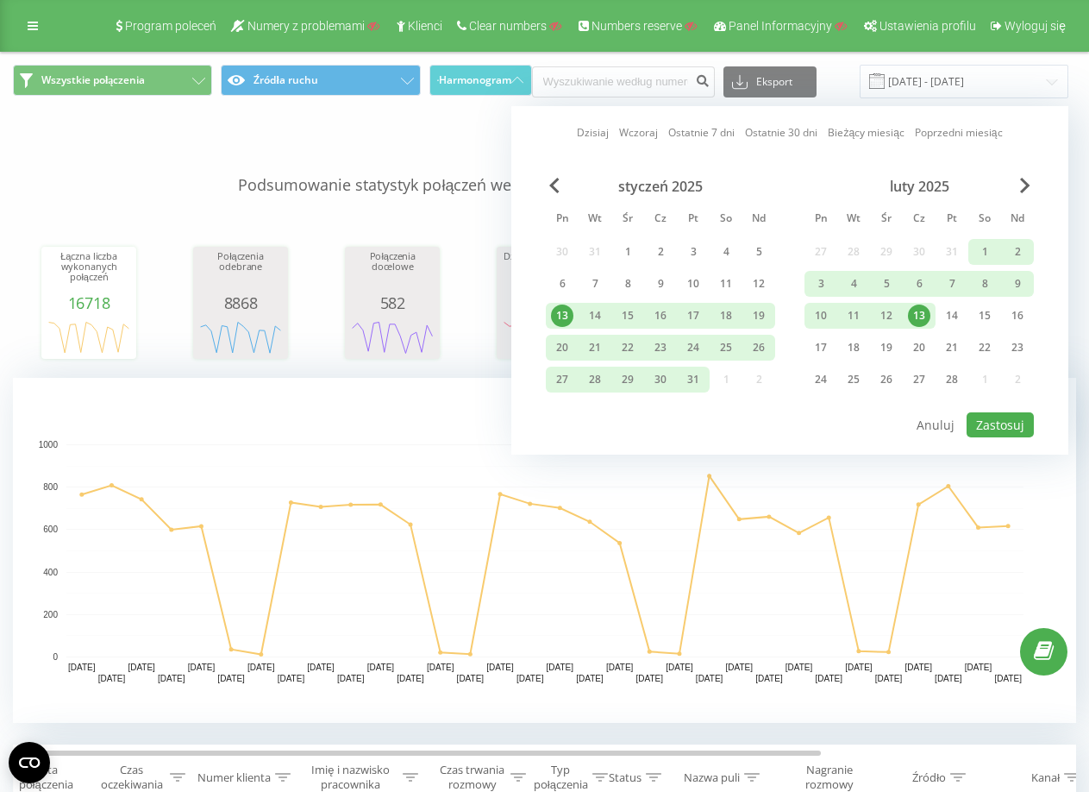
click at [606, 131] on link "Dzisiaj" at bounding box center [593, 132] width 32 height 16
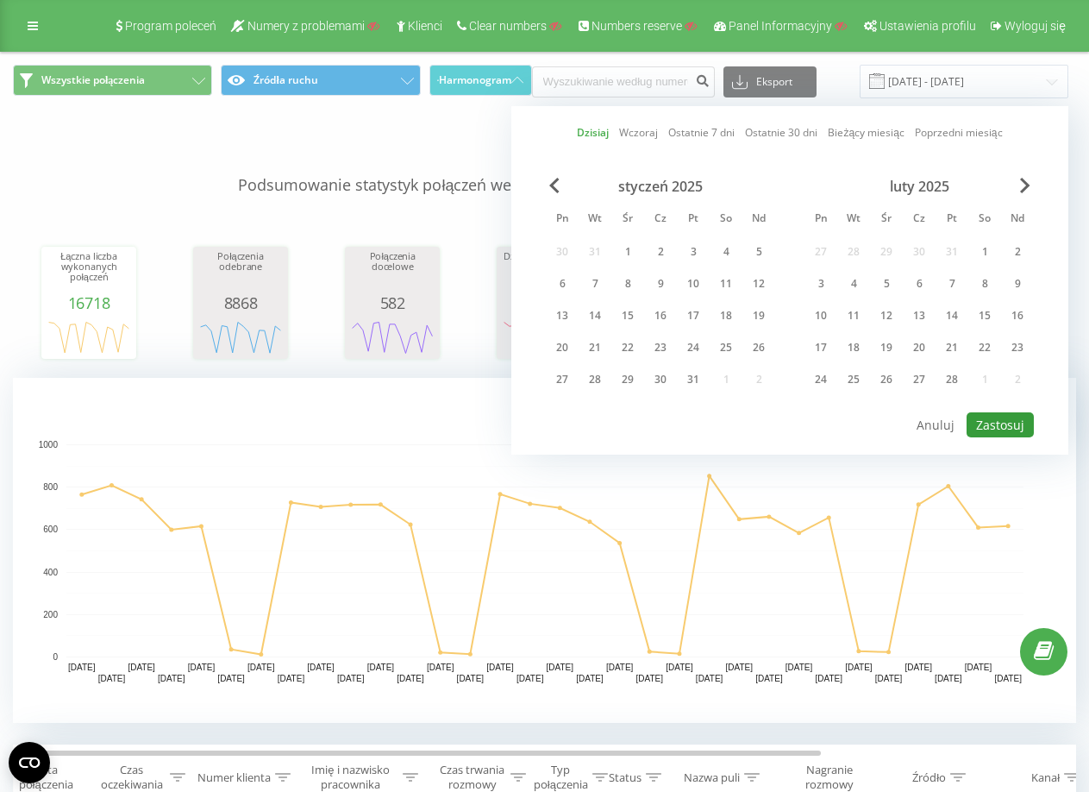
click at [984, 425] on button "Zastosuj" at bounding box center [1000, 424] width 67 height 25
type input "[DATE] - [DATE]"
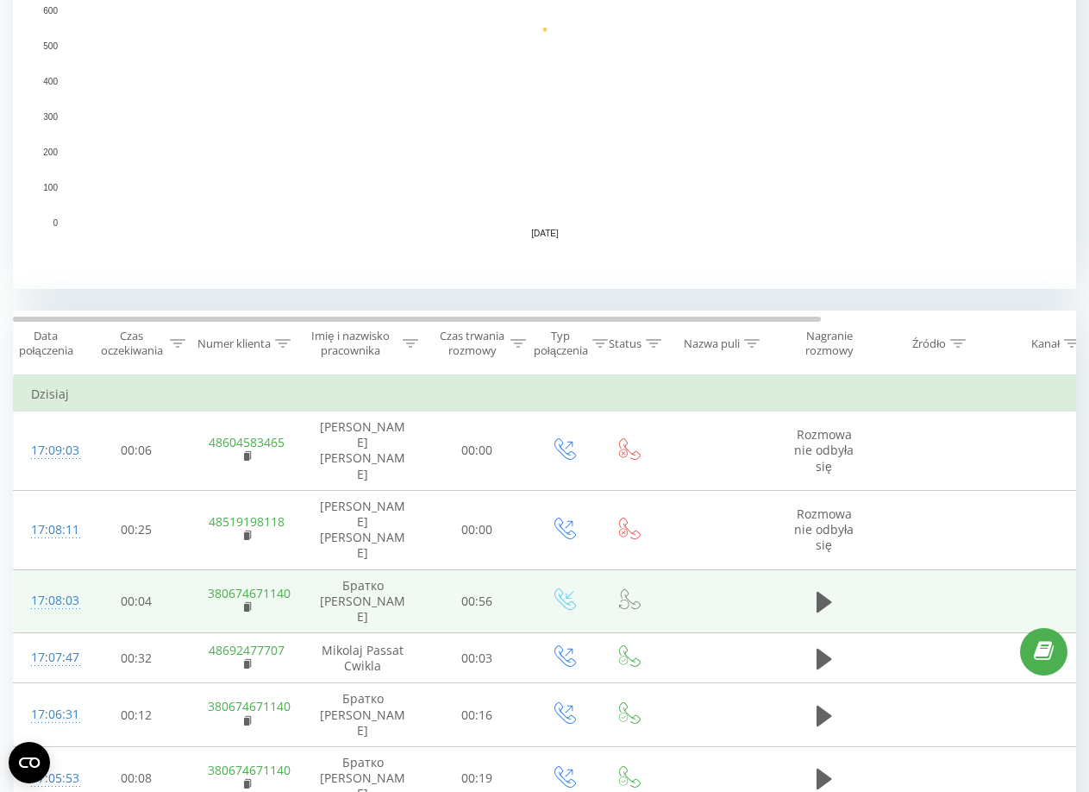
scroll to position [345, 0]
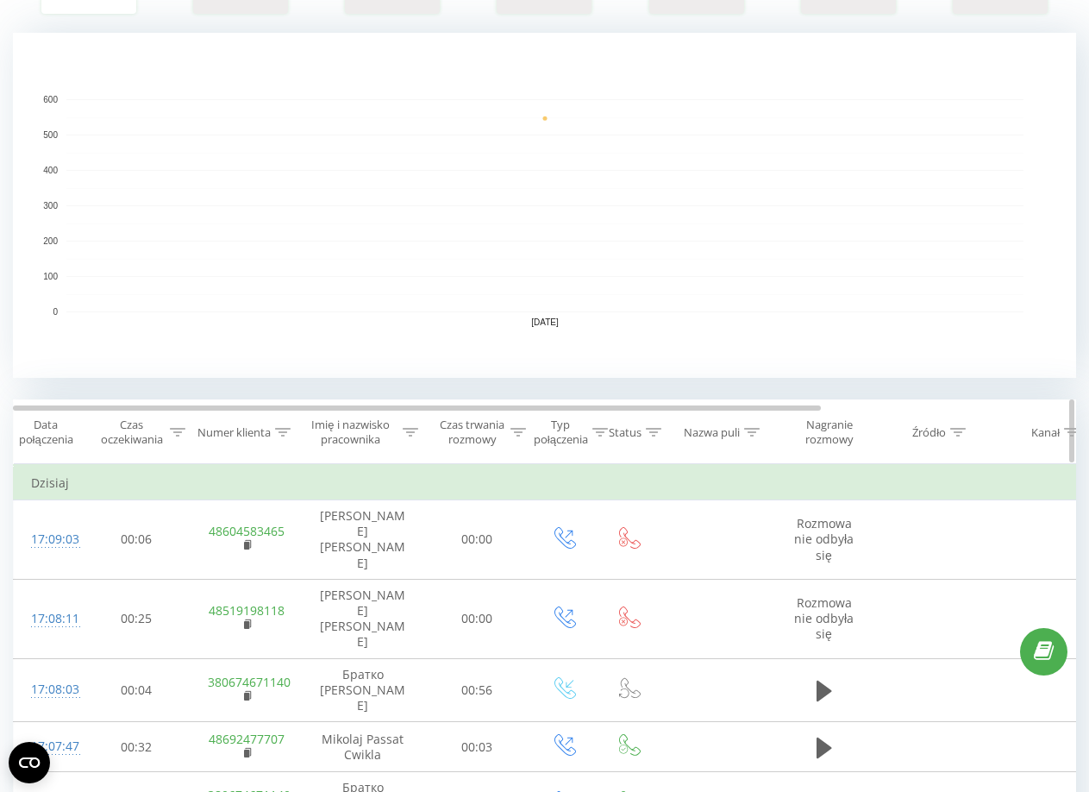
click at [378, 420] on div "Imię i nazwisko pracownika" at bounding box center [351, 431] width 97 height 29
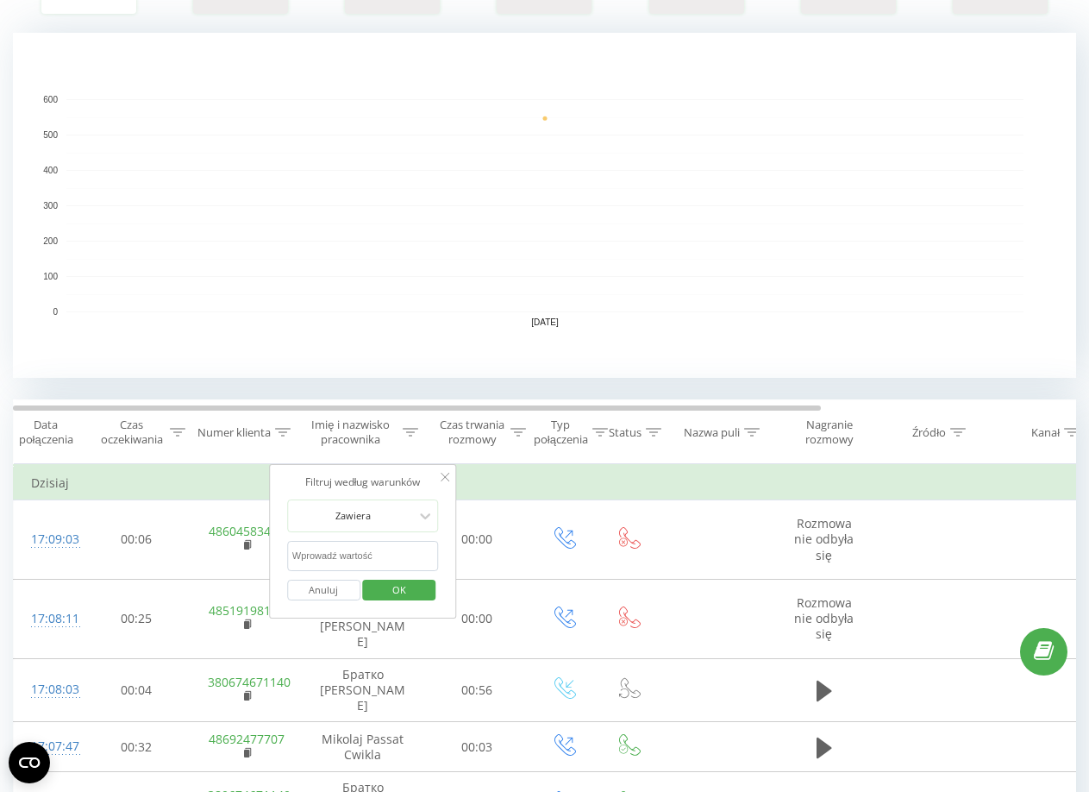
click at [395, 560] on input "text" at bounding box center [363, 556] width 152 height 30
type input "[PERSON_NAME]"
click at [379, 587] on span "OK" at bounding box center [399, 589] width 48 height 27
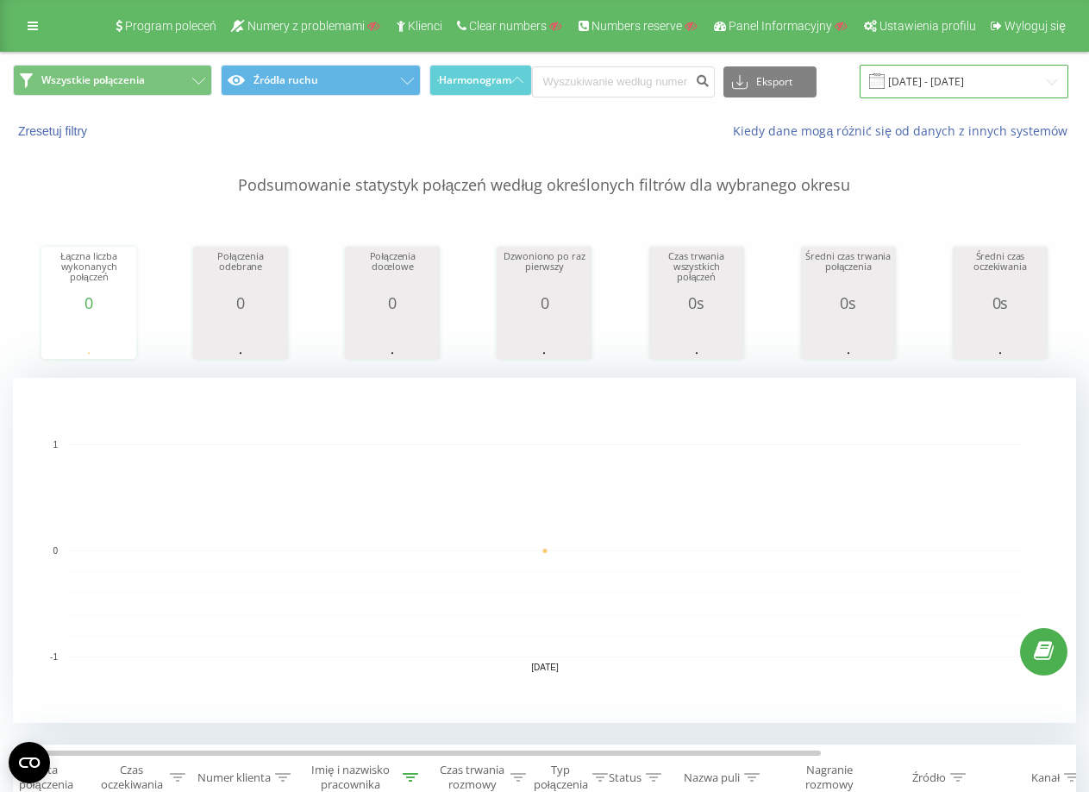
click at [908, 78] on input "[DATE] - [DATE]" at bounding box center [964, 82] width 209 height 34
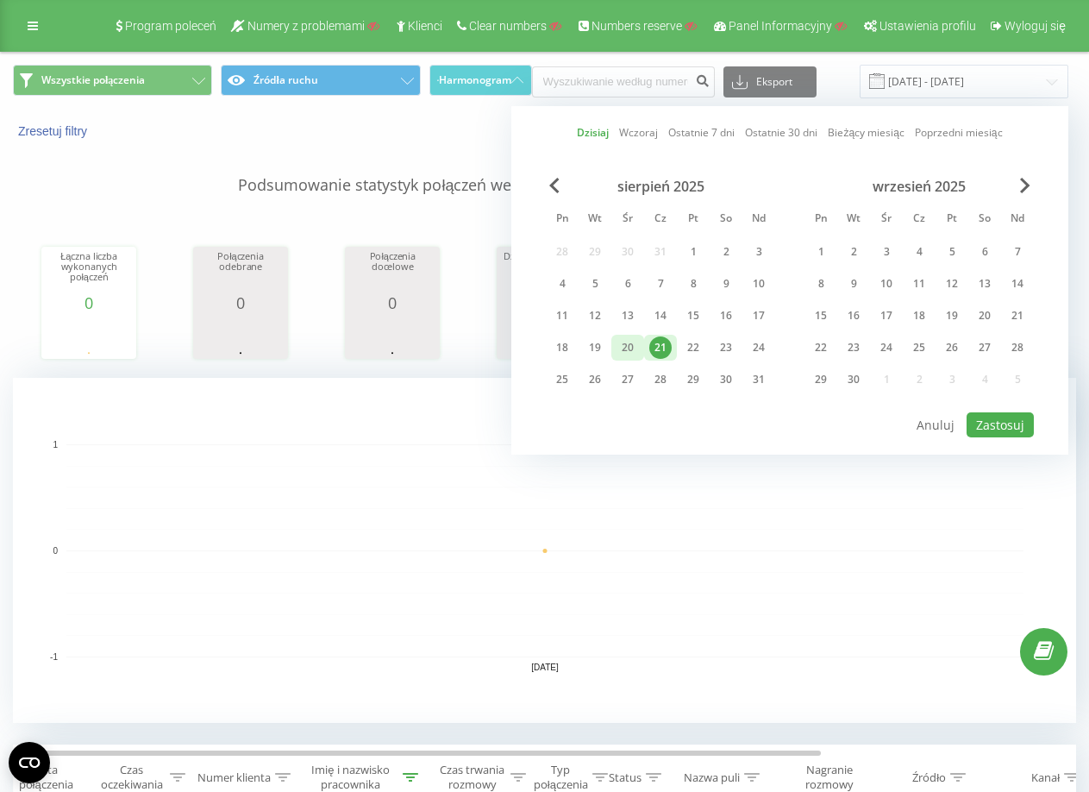
click at [641, 341] on div "20" at bounding box center [628, 348] width 33 height 26
click at [987, 420] on button "Zastosuj" at bounding box center [1000, 424] width 67 height 25
type input "[DATE] - [DATE]"
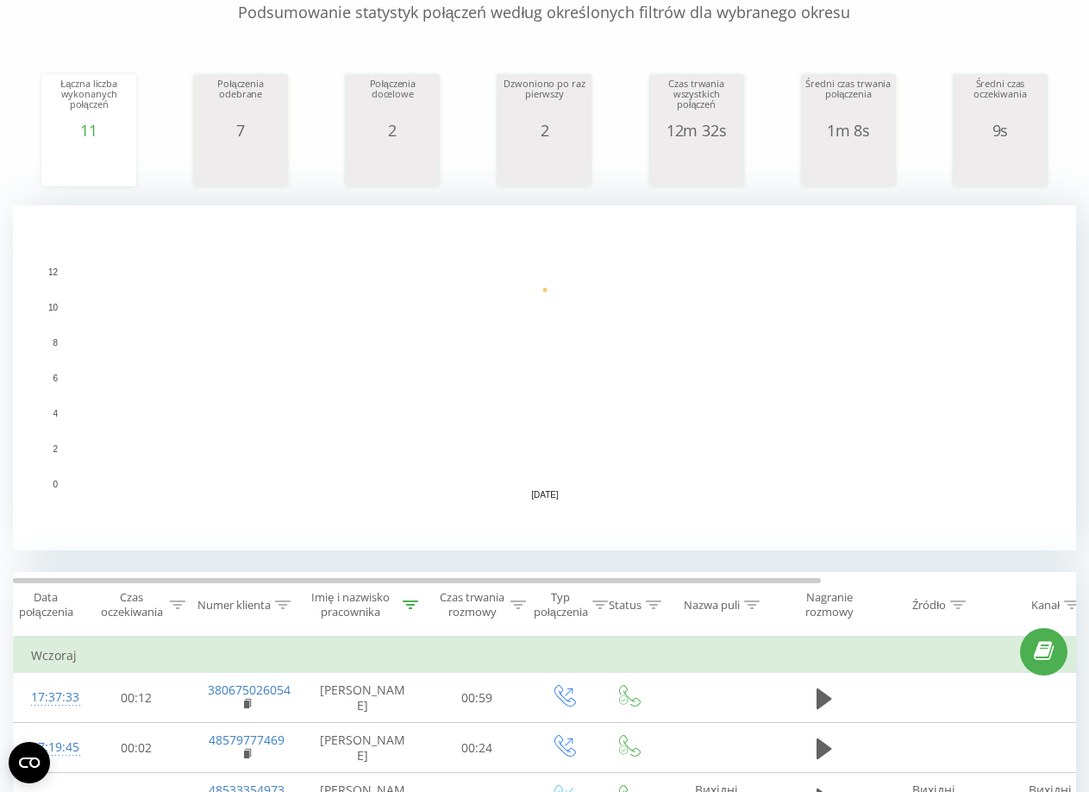
scroll to position [604, 0]
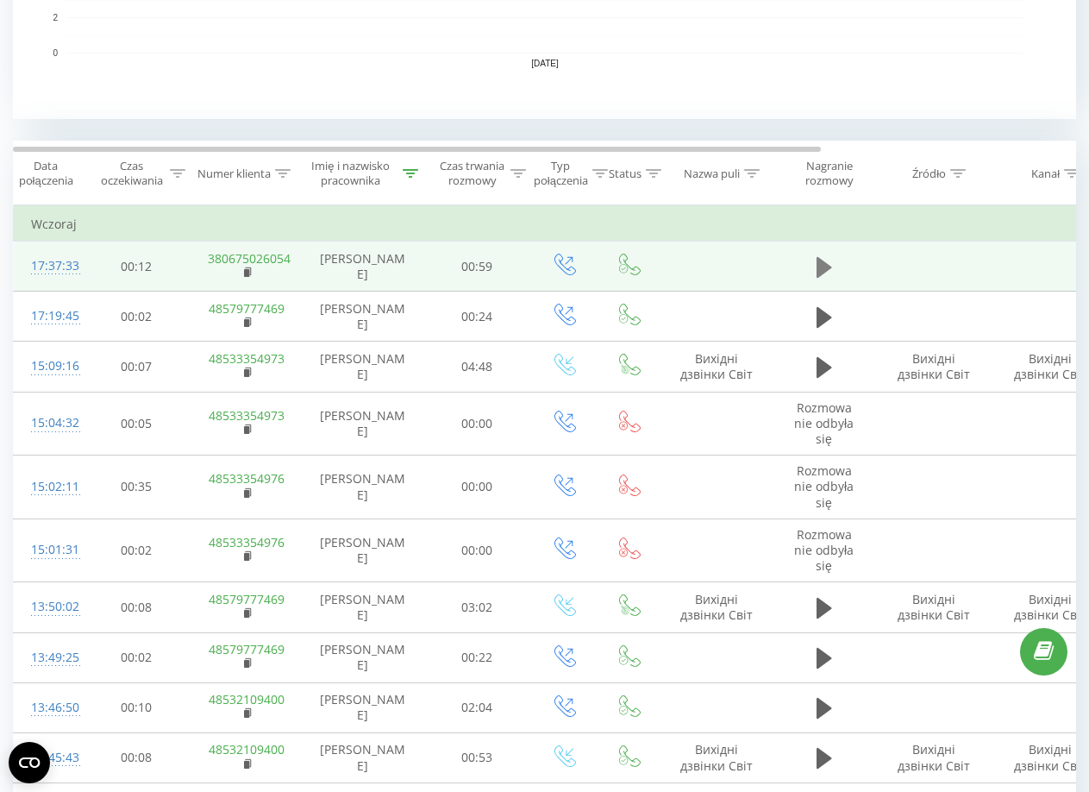
click at [825, 275] on icon at bounding box center [825, 266] width 16 height 21
